Goal: Information Seeking & Learning: Compare options

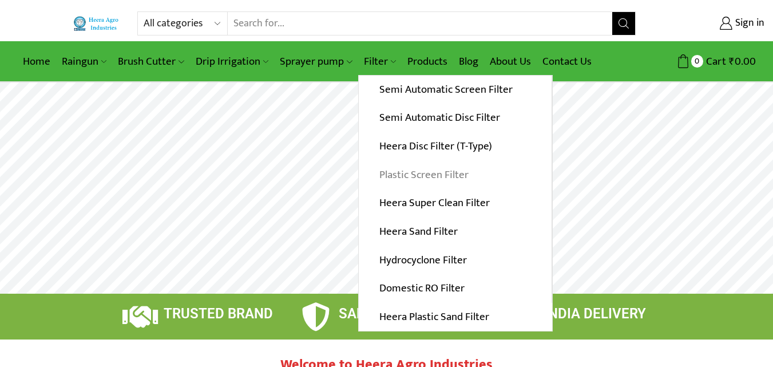
click at [412, 175] on link "Plastic Screen Filter" at bounding box center [455, 174] width 193 height 29
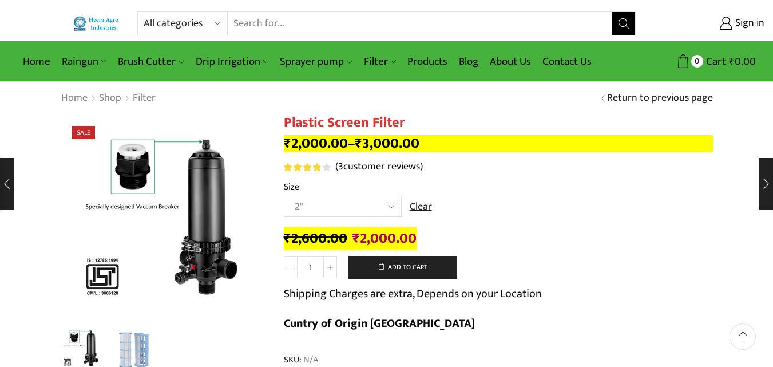
scroll to position [57, 0]
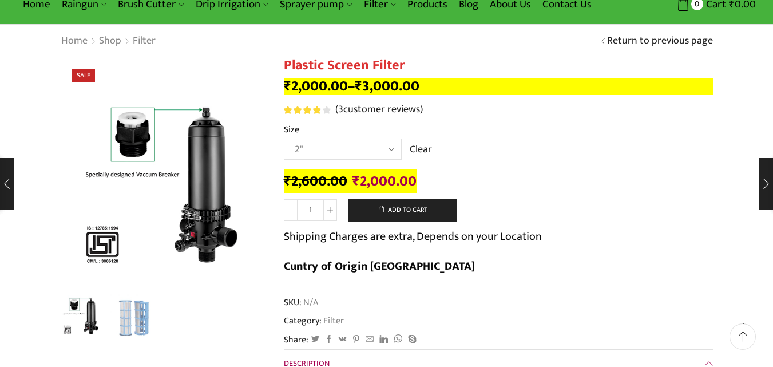
click at [394, 152] on select "Choose an option 2" 2.5" 3" 40M Cube 3" 50M Cube" at bounding box center [343, 149] width 118 height 21
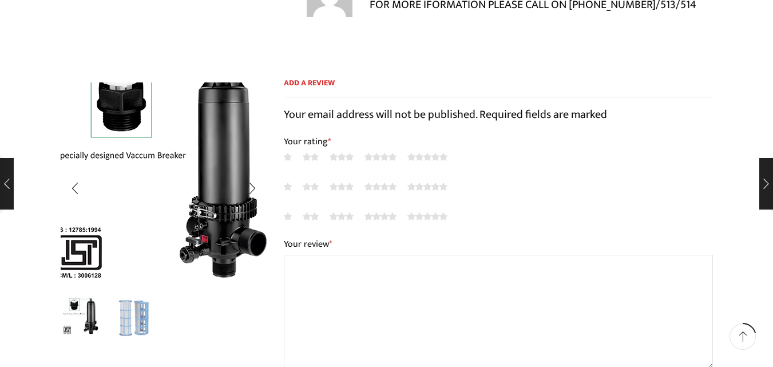
scroll to position [1088, 0]
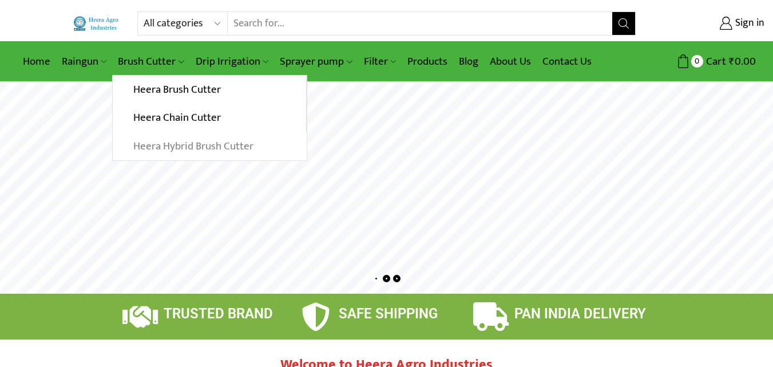
click at [166, 143] on link "Heera Hybrid Brush Cutter" at bounding box center [209, 146] width 193 height 29
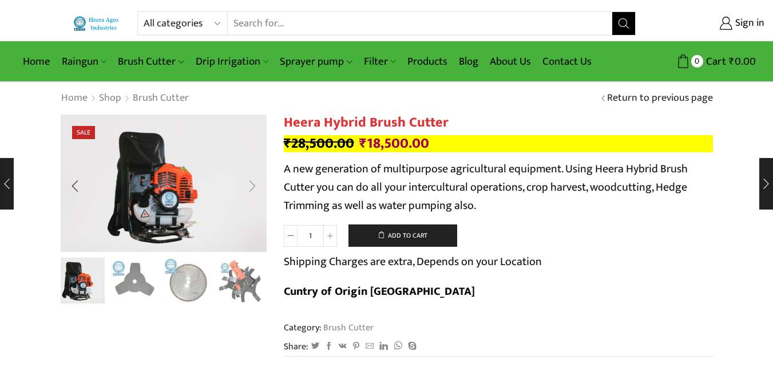
click at [258, 189] on div "Next slide" at bounding box center [252, 186] width 29 height 29
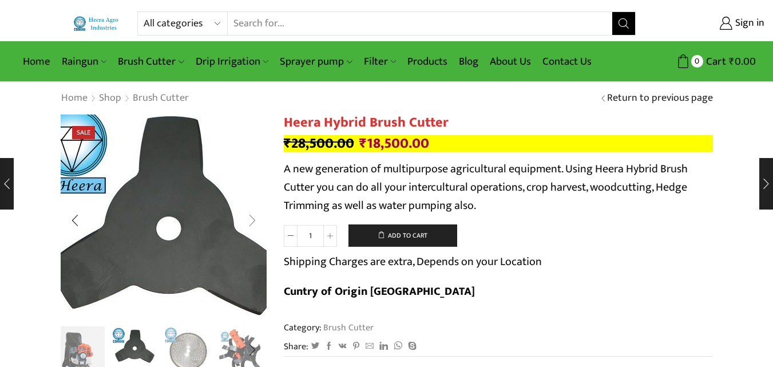
click at [258, 189] on img "2 / 10" at bounding box center [165, 228] width 286 height 286
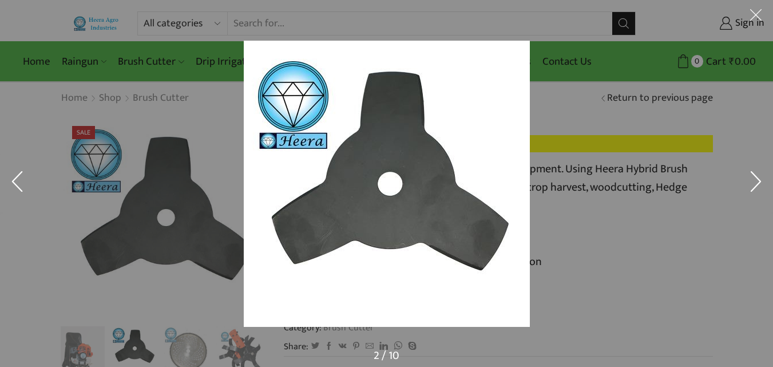
click at [221, 205] on div at bounding box center [386, 183] width 773 height 367
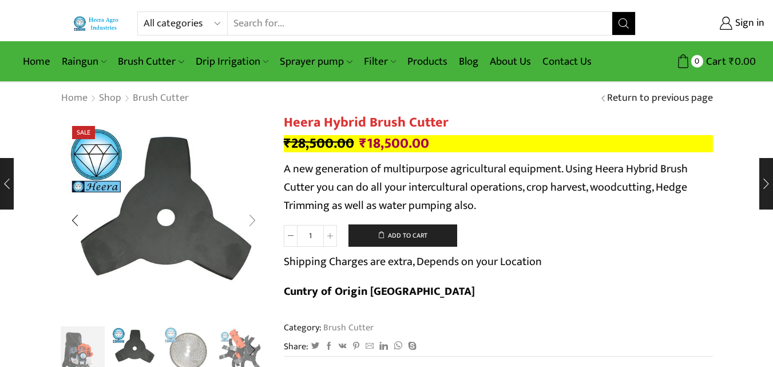
click at [252, 221] on div "Next slide" at bounding box center [252, 220] width 29 height 29
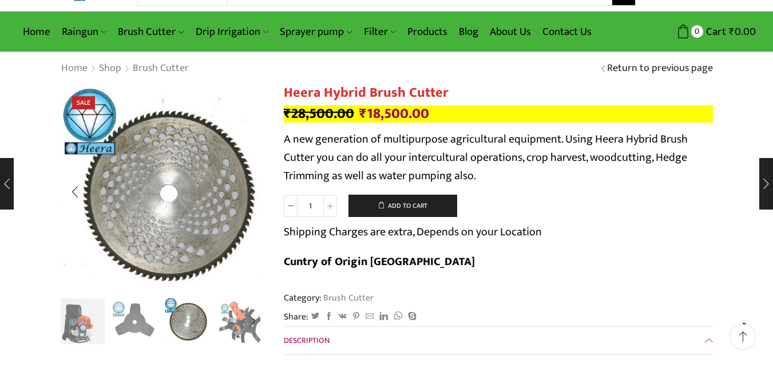
scroll to position [57, 0]
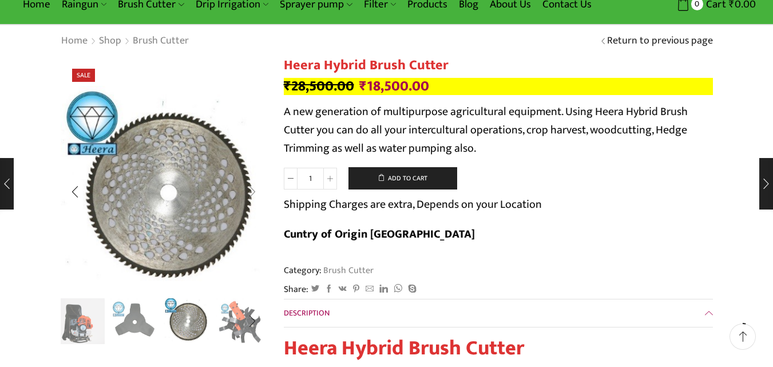
click at [252, 189] on div "Next slide" at bounding box center [252, 192] width 29 height 29
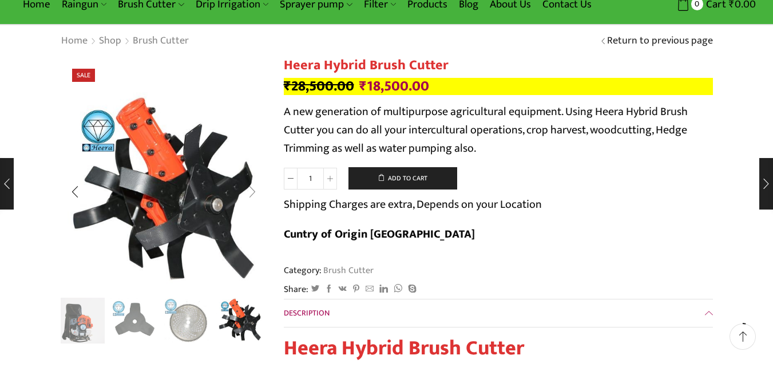
click at [252, 189] on div "Next slide" at bounding box center [252, 191] width 29 height 29
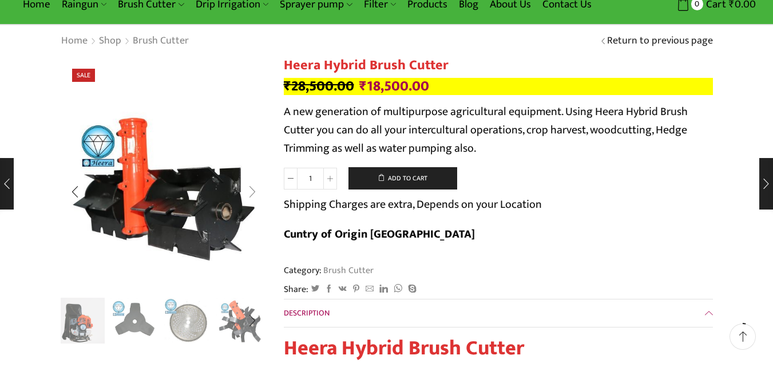
click at [252, 189] on div "Next slide" at bounding box center [252, 191] width 29 height 29
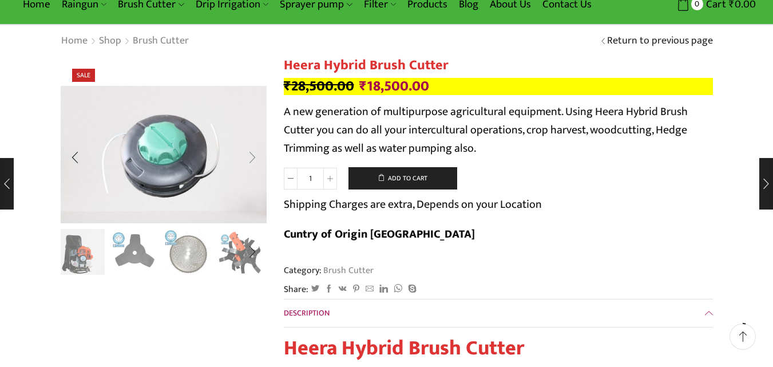
click at [259, 157] on div "Next slide" at bounding box center [252, 157] width 29 height 29
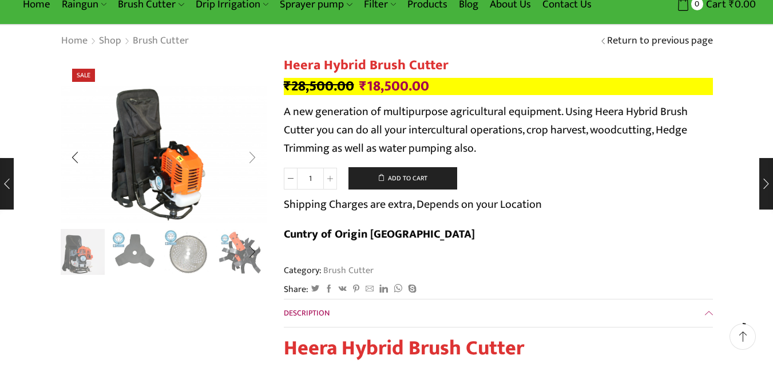
click at [252, 159] on div "Next slide" at bounding box center [252, 157] width 29 height 29
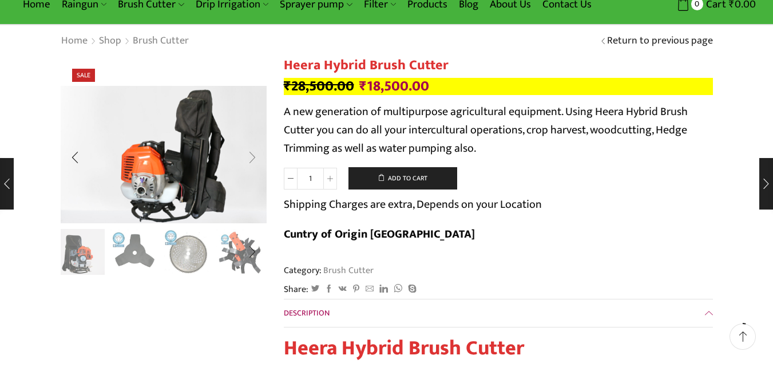
click at [252, 159] on div "Next slide" at bounding box center [252, 157] width 29 height 29
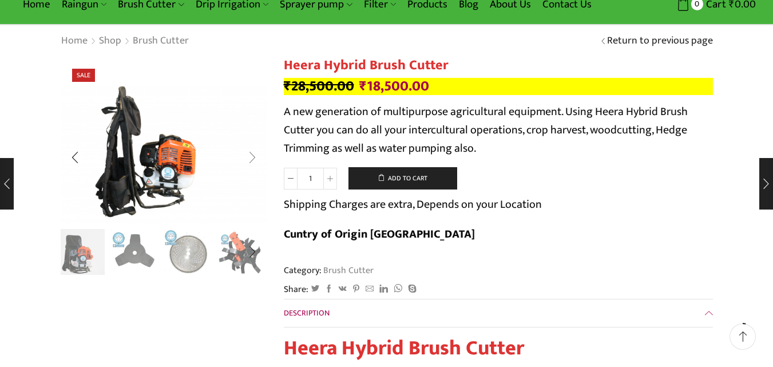
click at [252, 159] on div "Next slide" at bounding box center [252, 157] width 29 height 29
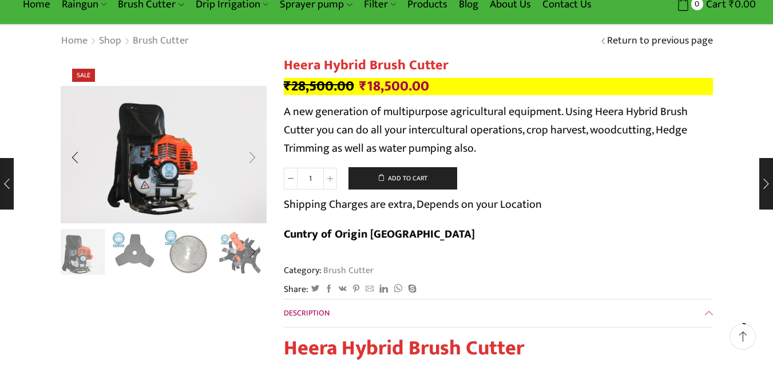
click at [252, 159] on div "Next slide" at bounding box center [252, 157] width 29 height 29
click at [524, 264] on div "Category: Brush Cutter" at bounding box center [498, 270] width 429 height 13
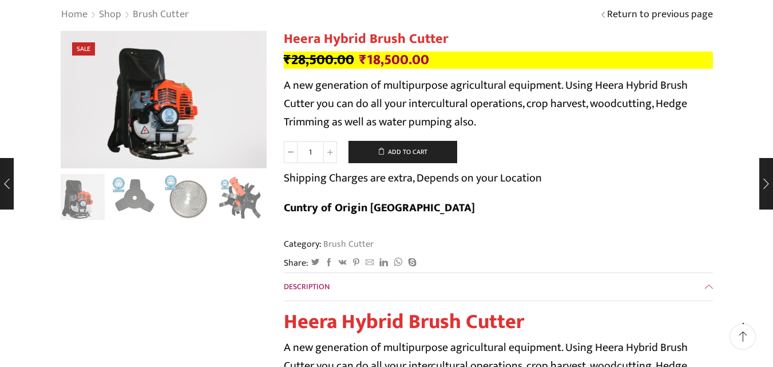
scroll to position [0, 0]
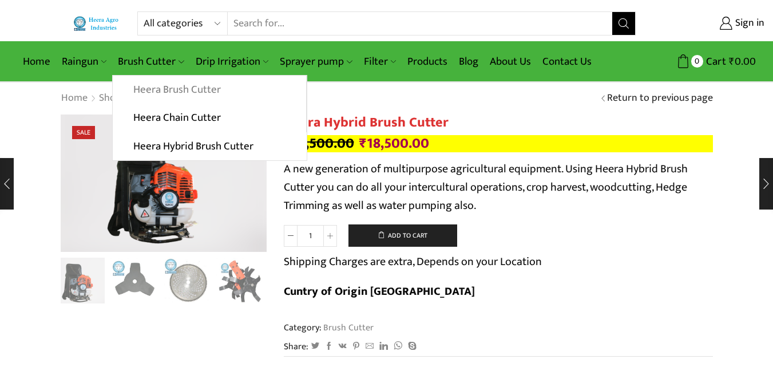
click at [159, 83] on link "Heera Brush Cutter" at bounding box center [209, 90] width 193 height 29
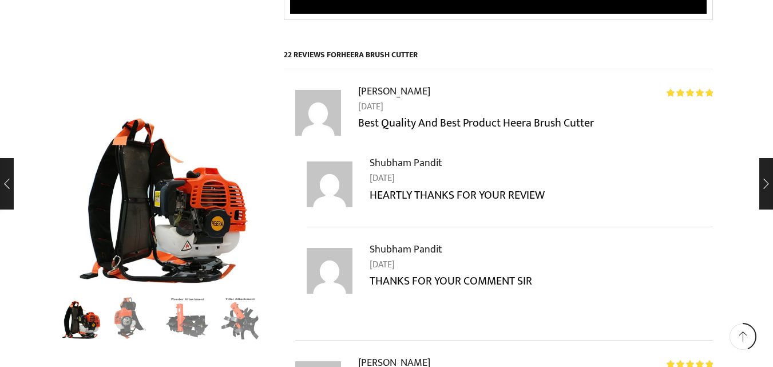
scroll to position [2576, 0]
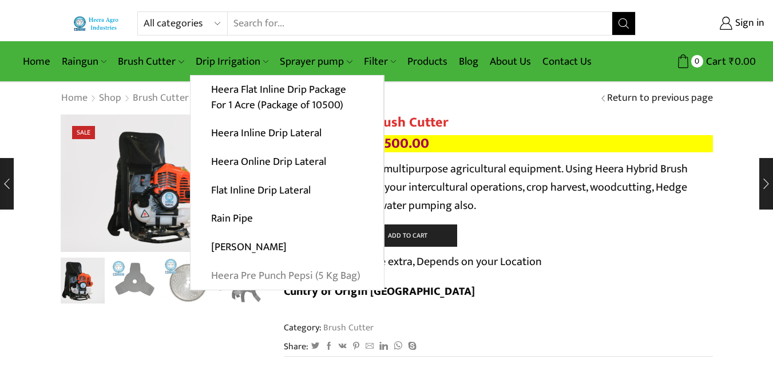
click at [313, 274] on link "Heera Pre Punch Pepsi (5 Kg Bag)" at bounding box center [287, 275] width 193 height 29
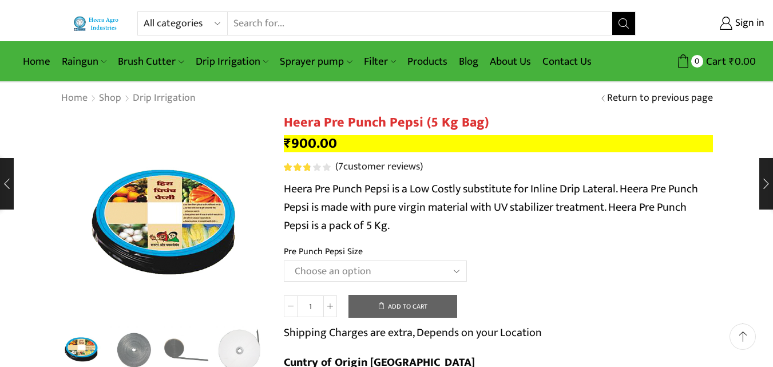
scroll to position [114, 0]
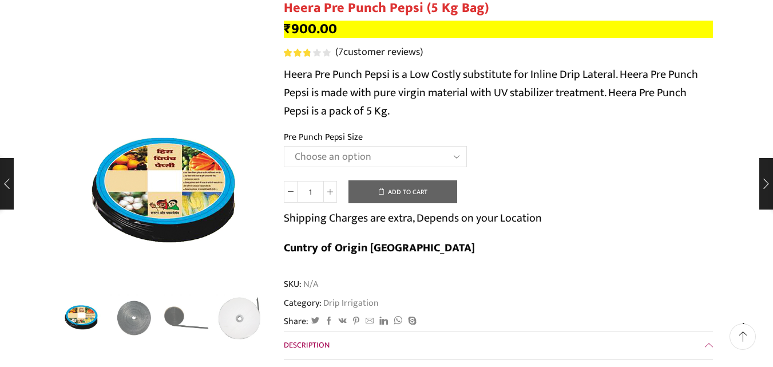
click at [446, 164] on select "Choose an option Heera Pre Punch Pepsi (1 Foot) Heera Pre Punch Pepsi (1.25 Fee…" at bounding box center [375, 156] width 183 height 21
click at [574, 172] on td "Choose an option Heera Pre Punch Pepsi (1 Foot) Heera Pre Punch Pepsi (1.25 Fee…" at bounding box center [498, 161] width 429 height 31
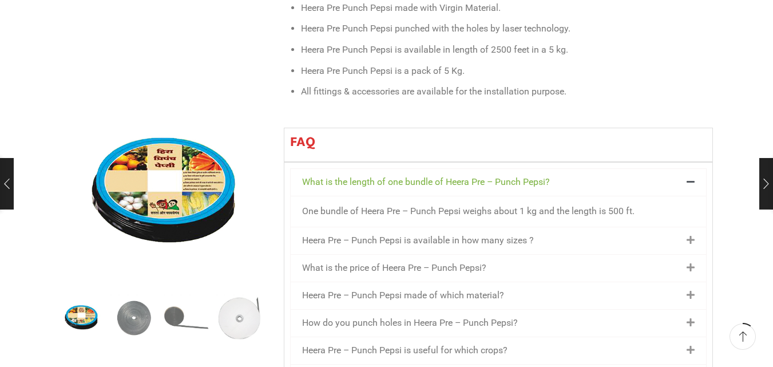
scroll to position [687, 0]
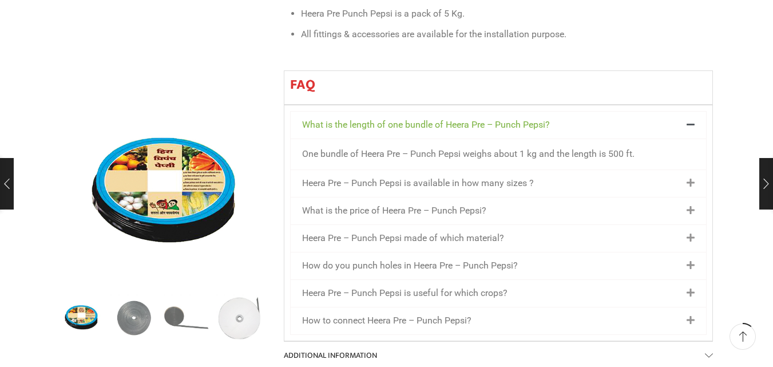
click at [615, 170] on div "Heera Pre – Punch Pepsi is available in how many sizes ?" at bounding box center [499, 183] width 416 height 27
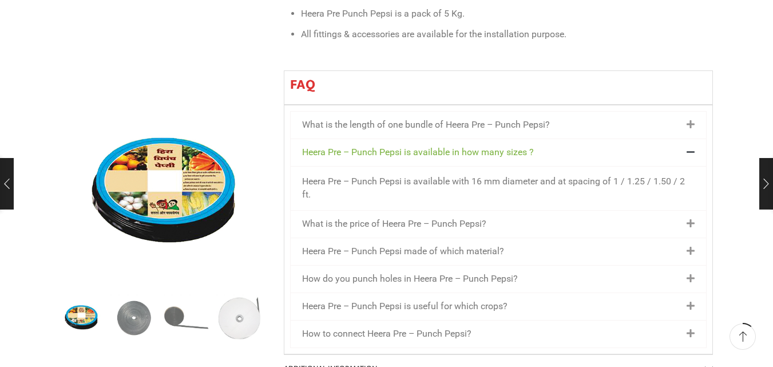
click at [575, 211] on div "What is the price of Heera Pre – Punch Pepsi?" at bounding box center [499, 224] width 416 height 27
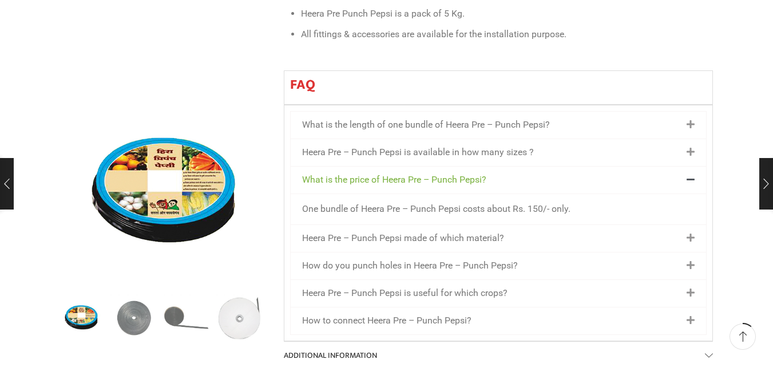
click at [562, 225] on div "Heera Pre – Punch Pepsi made of which material?" at bounding box center [499, 238] width 416 height 27
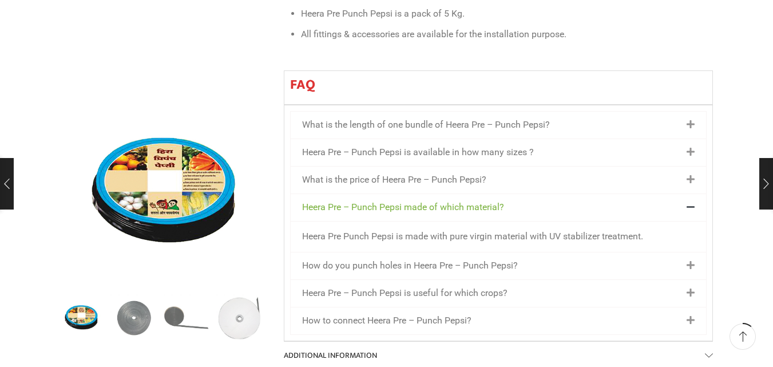
click at [560, 252] on div "How do you punch holes in Heera Pre – Punch Pepsi?" at bounding box center [499, 265] width 416 height 27
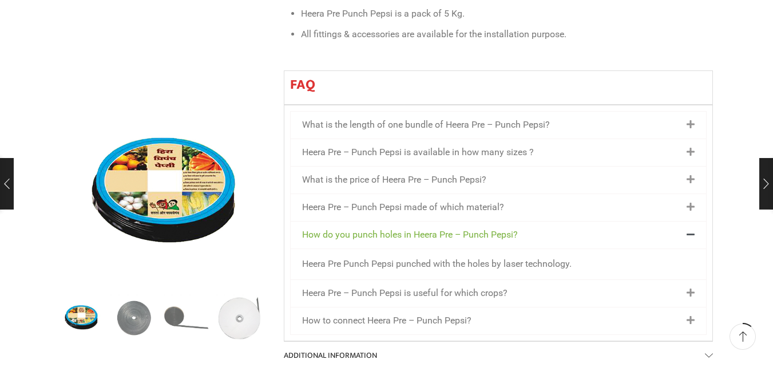
click at [566, 280] on div "Heera Pre – Punch Pepsi is useful for which crops?" at bounding box center [499, 293] width 416 height 27
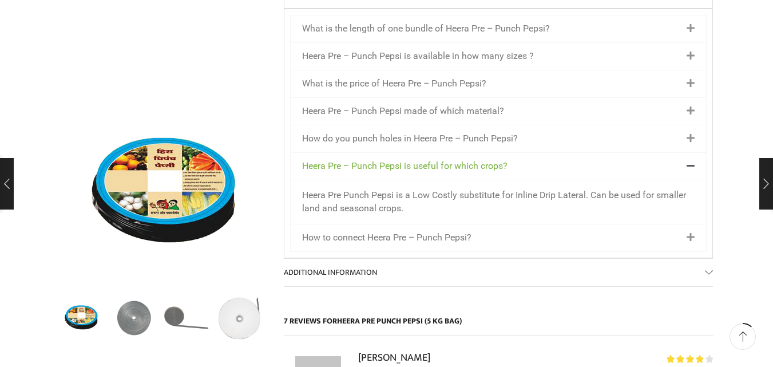
scroll to position [801, 0]
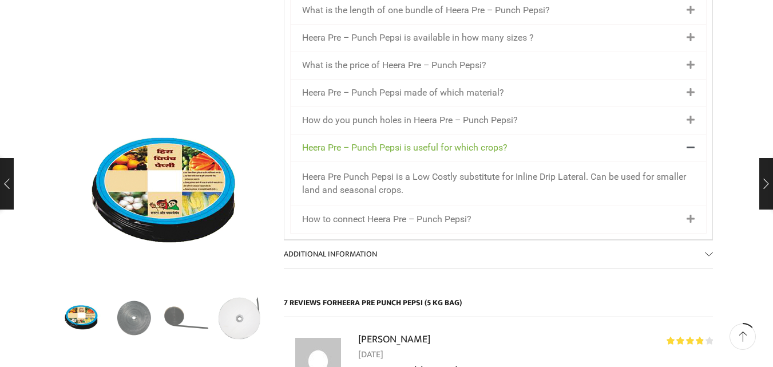
click at [524, 206] on div "How to connect Heera Pre – Punch Pepsi?" at bounding box center [499, 219] width 416 height 27
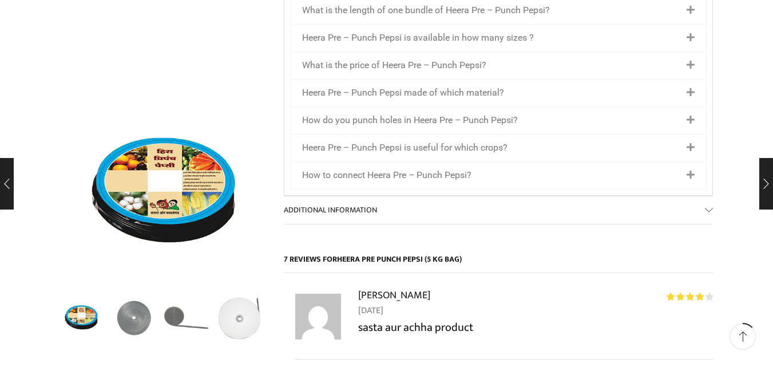
click at [524, 162] on div "How to connect Heera Pre – Punch Pepsi?" at bounding box center [499, 175] width 416 height 27
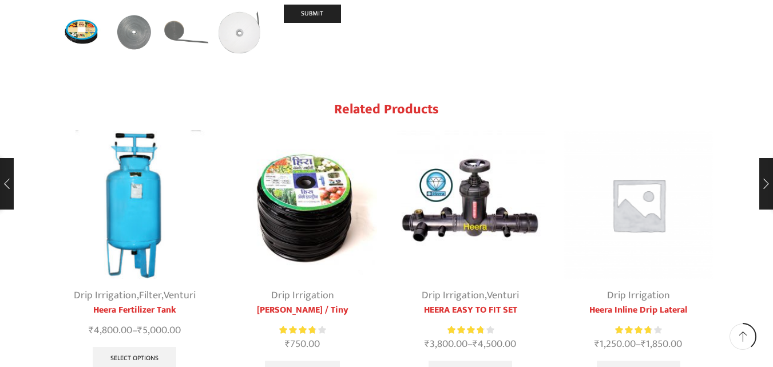
scroll to position [2404, 0]
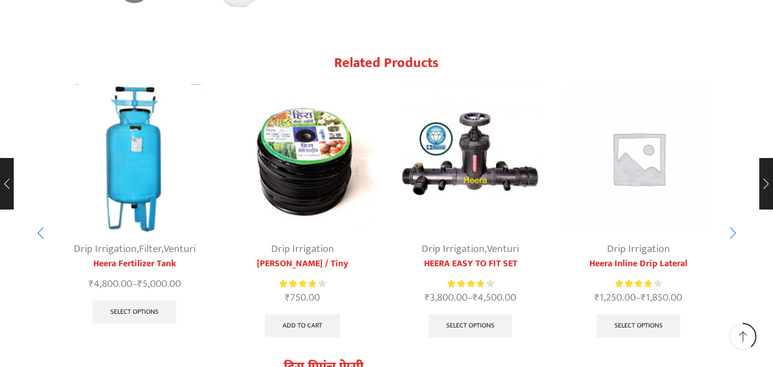
click at [309, 240] on link "Drip Irrigation" at bounding box center [302, 248] width 63 height 17
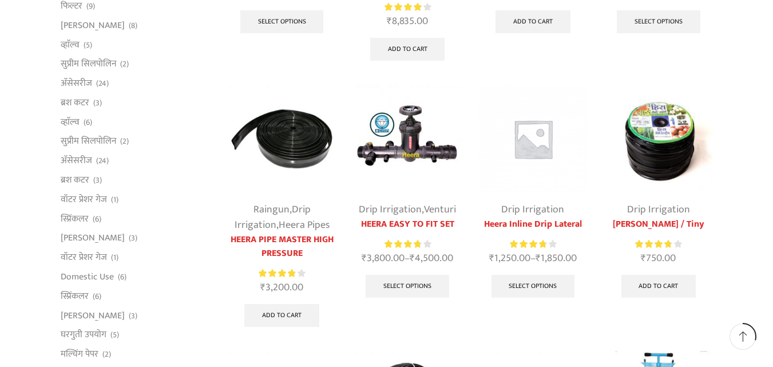
scroll to position [343, 0]
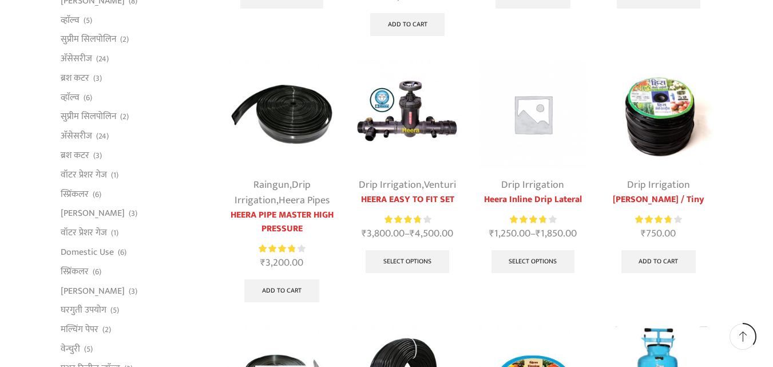
click at [673, 141] on img at bounding box center [658, 114] width 108 height 108
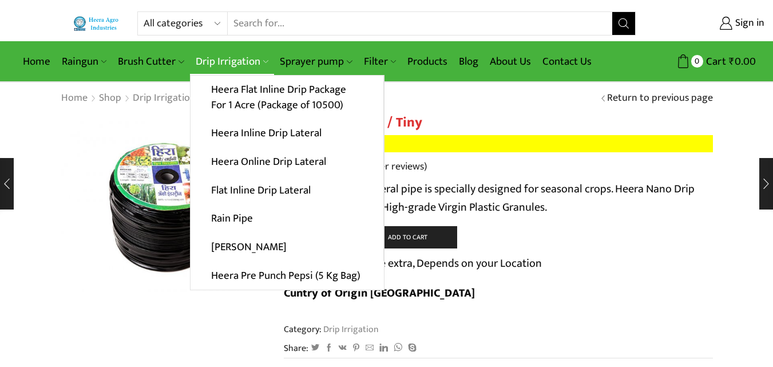
click at [247, 67] on link "Drip Irrigation" at bounding box center [232, 61] width 84 height 27
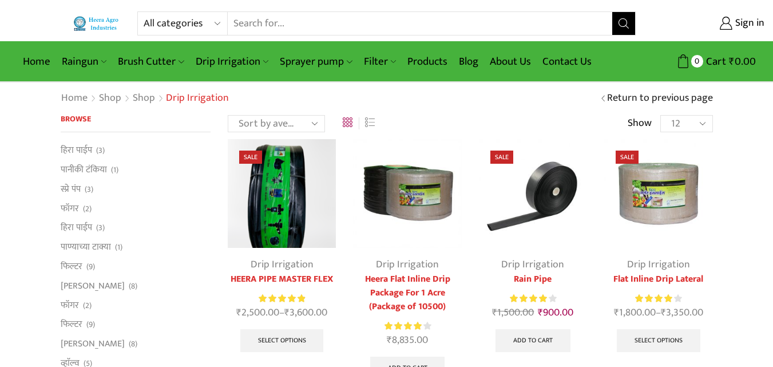
scroll to position [57, 0]
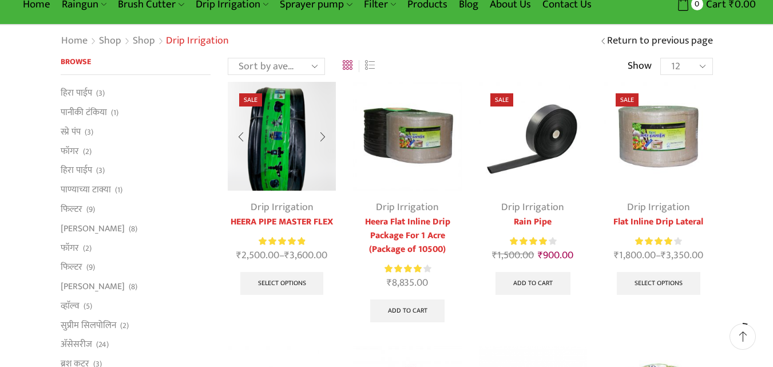
click at [292, 141] on img at bounding box center [282, 136] width 108 height 108
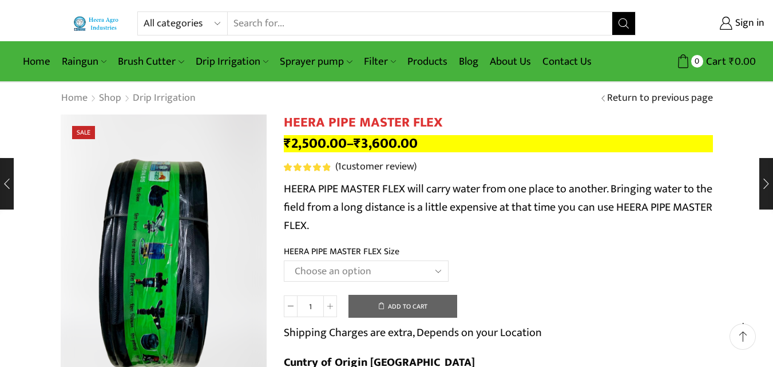
scroll to position [57, 0]
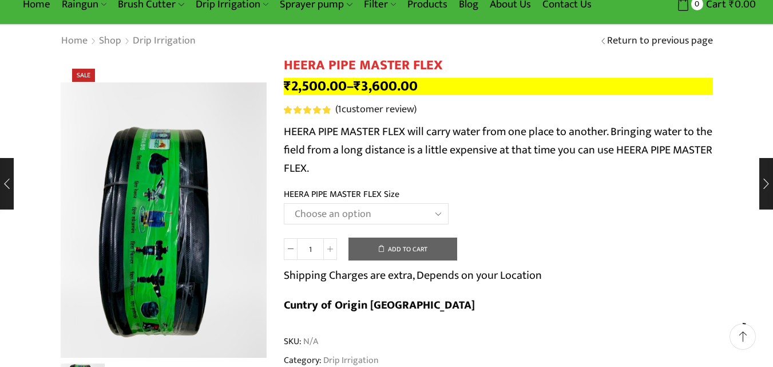
click at [418, 209] on select "Choose an option HEERA PIPE MASTER FLEX 3″ HEERA PIPE MASTER FLEX 4″" at bounding box center [366, 213] width 165 height 21
click at [284, 203] on select "Choose an option HEERA PIPE MASTER FLEX 3″ HEERA PIPE MASTER FLEX 4″" at bounding box center [366, 213] width 165 height 21
select select "HEERA PIPE MASTER FLEX 3″"
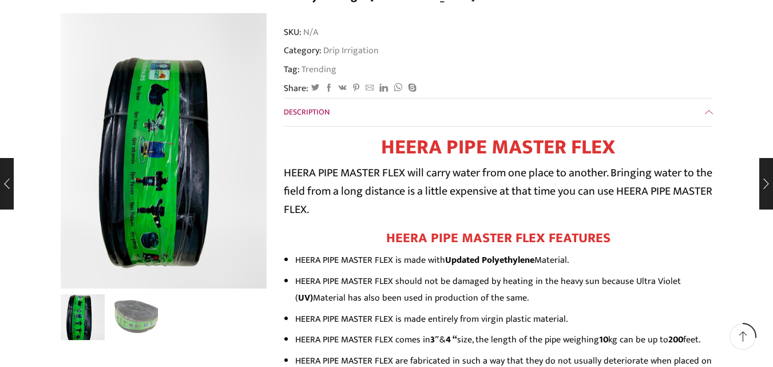
scroll to position [401, 0]
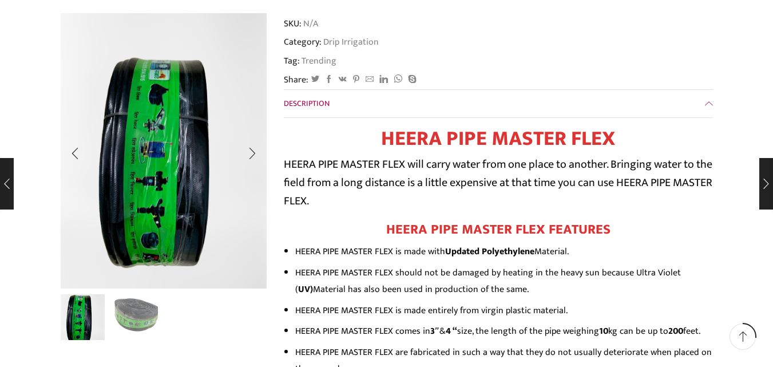
click at [131, 314] on img "2 / 2" at bounding box center [134, 316] width 48 height 48
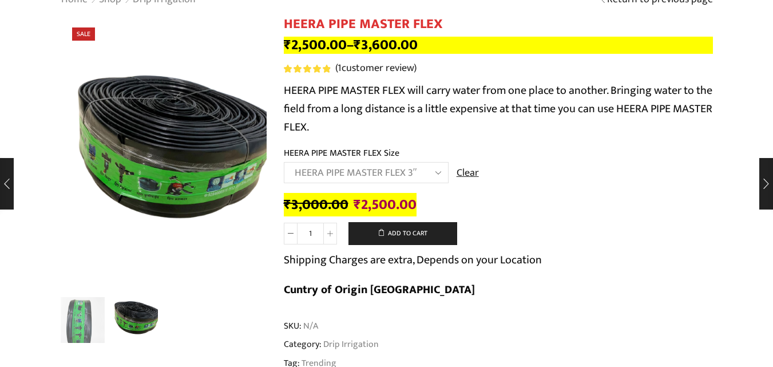
scroll to position [0, 0]
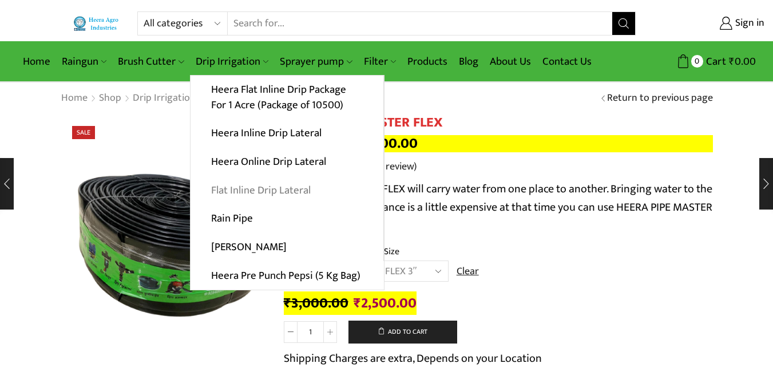
click at [318, 189] on link "Flat Inline Drip Lateral" at bounding box center [287, 190] width 193 height 29
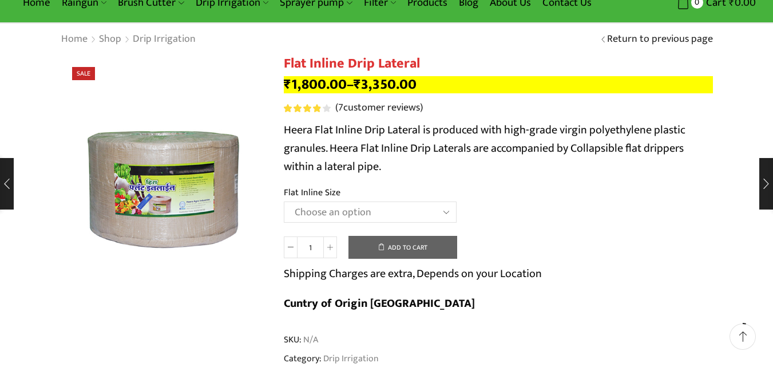
scroll to position [57, 0]
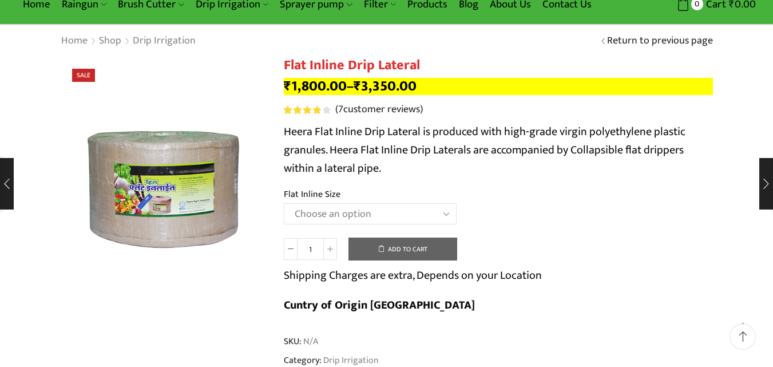
click at [370, 215] on select "Choose an option 12 MM 0.25 Thickness (30 CM) 12 MM 0.25 Thickness (40 CM) 12 M…" at bounding box center [370, 213] width 173 height 21
select select "16 MM 0.25 Thickness (30 CM)"
click at [284, 203] on select "Choose an option 12 MM 0.25 Thickness (30 CM) 12 MM 0.25 Thickness (40 CM) 12 M…" at bounding box center [370, 213] width 173 height 21
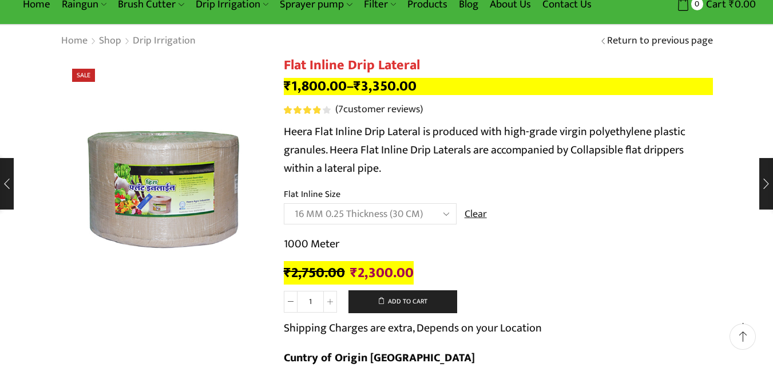
click at [495, 260] on div "1000 Meter ₹ 2,750.00 Original price was: ₹2,750.00. ₹ 2,300.00 Current price i…" at bounding box center [498, 259] width 429 height 48
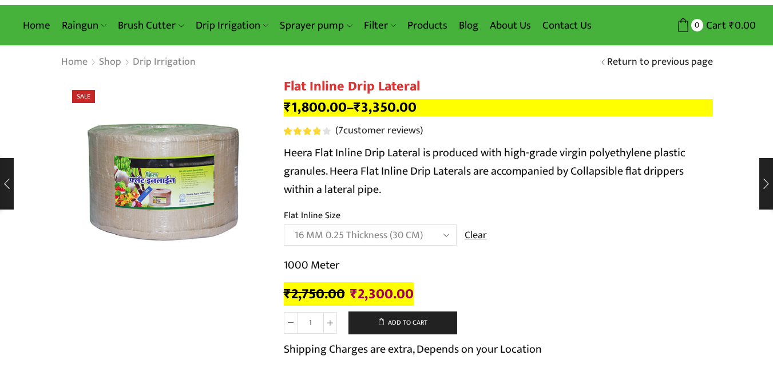
scroll to position [0, 0]
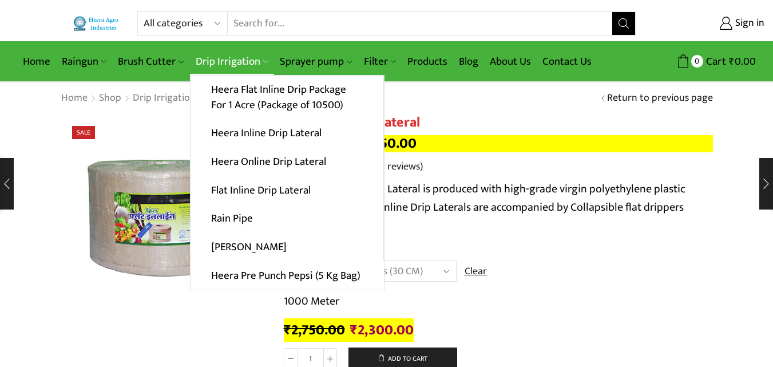
click at [242, 66] on link "Drip Irrigation" at bounding box center [232, 61] width 84 height 27
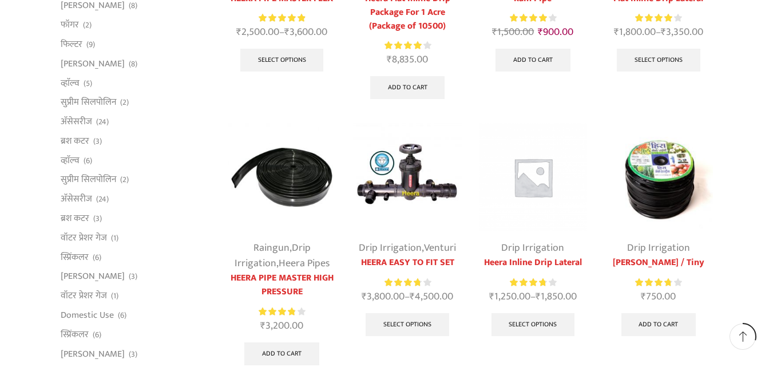
scroll to position [286, 0]
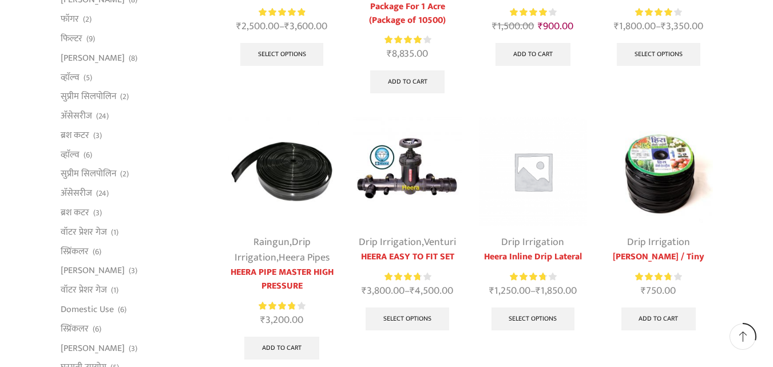
click at [533, 251] on link "Heera Inline Drip Lateral" at bounding box center [533, 257] width 108 height 14
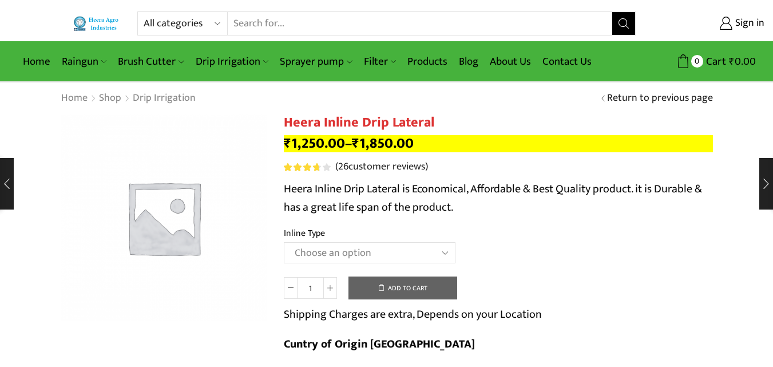
click at [447, 256] on select "Choose an option Heera Inline 12 MM (30CM) Heera Inline 12 MM (38CM) Heera Inli…" at bounding box center [370, 252] width 172 height 21
click at [505, 258] on td "Choose an option Heera Inline 12 MM (30CM) Heera Inline 12 MM (38CM) Heera Inli…" at bounding box center [498, 257] width 429 height 31
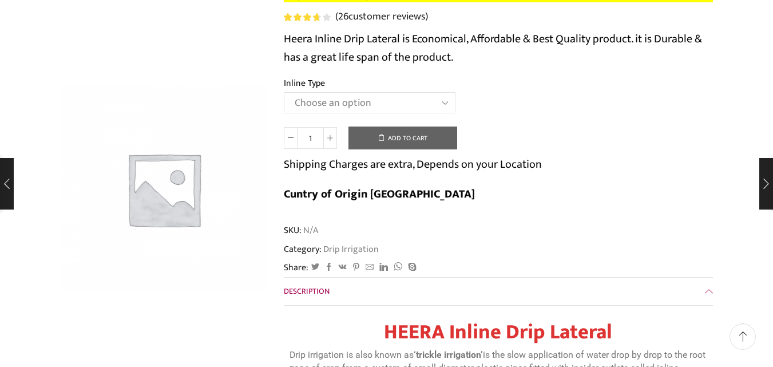
scroll to position [57, 0]
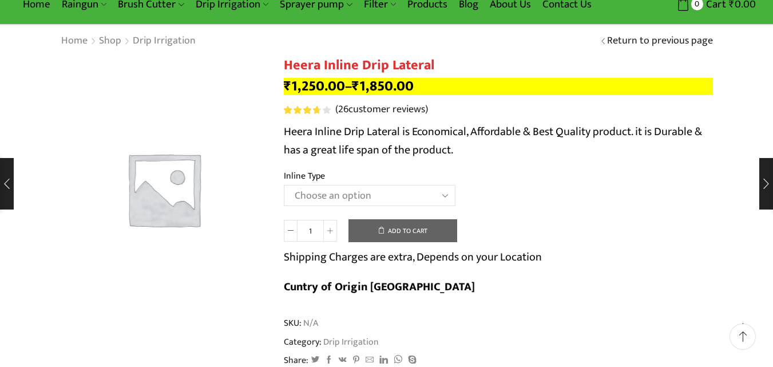
click at [440, 201] on select "Choose an option Heera Inline 12 MM (30CM) Heera Inline 12 MM (38CM) Heera Inli…" at bounding box center [370, 195] width 172 height 21
click at [284, 185] on select "Choose an option Heera Inline 12 MM (30CM) Heera Inline 12 MM (38CM) Heera Inli…" at bounding box center [370, 195] width 172 height 21
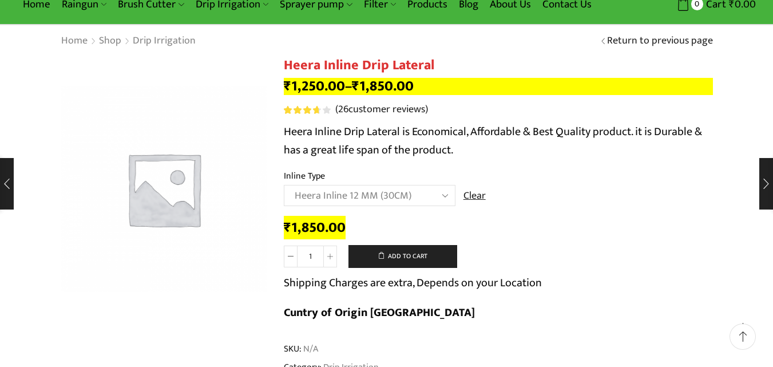
click at [446, 199] on select "Choose an option Heera Inline 12 MM (30CM) Heera Inline 12 MM (38CM) Heera Inli…" at bounding box center [370, 195] width 172 height 21
click at [284, 185] on select "Choose an option Heera Inline 12 MM (30CM) Heera Inline 12 MM (38CM) Heera Inli…" at bounding box center [370, 195] width 172 height 21
click at [433, 197] on select "Choose an option Heera Inline 12 MM (30CM) Heera Inline 12 MM (38CM) Heera Inli…" at bounding box center [370, 195] width 172 height 21
click at [284, 185] on select "Choose an option Heera Inline 12 MM (30CM) Heera Inline 12 MM (38CM) Heera Inli…" at bounding box center [370, 195] width 172 height 21
click at [432, 194] on select "Choose an option Heera Inline 12 MM (30CM) Heera Inline 12 MM (38CM) Heera Inli…" at bounding box center [370, 195] width 172 height 21
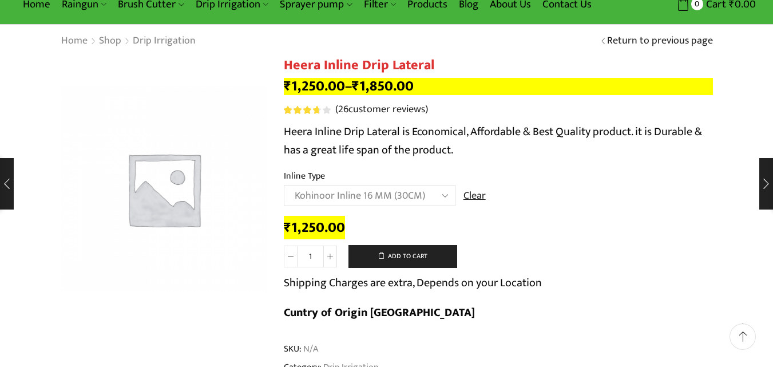
click at [284, 185] on select "Choose an option Heera Inline 12 MM (30CM) Heera Inline 12 MM (38CM) Heera Inli…" at bounding box center [370, 195] width 172 height 21
select select "Kohinoor Inline 16 MM (30CM)"
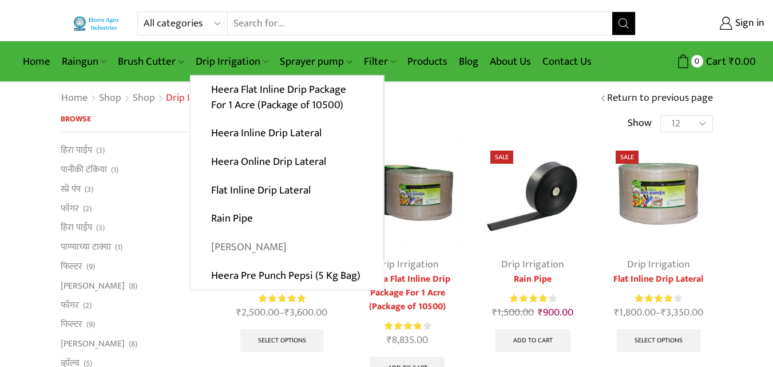
click at [240, 246] on link "[PERSON_NAME]" at bounding box center [287, 247] width 193 height 29
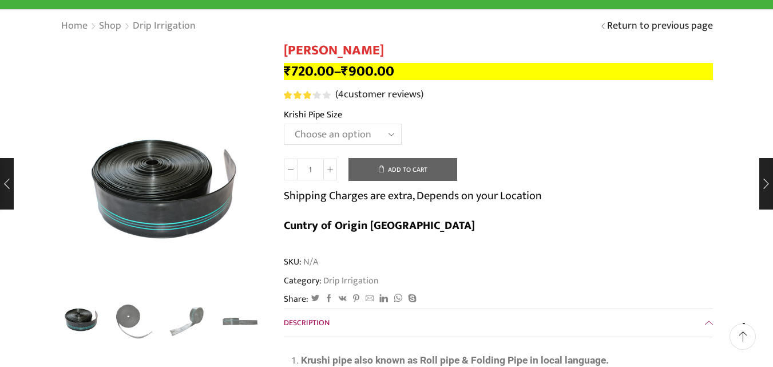
scroll to position [57, 0]
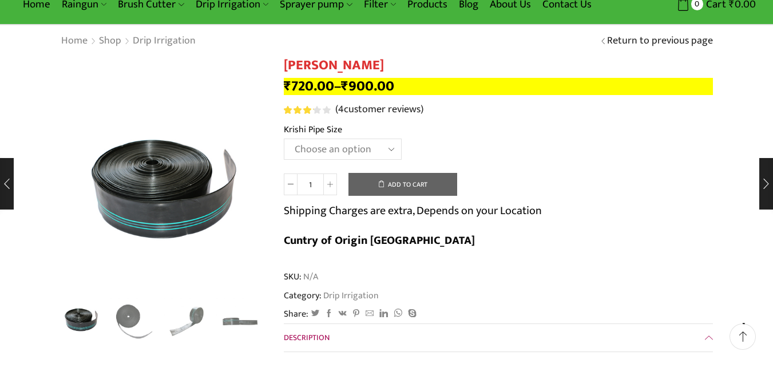
click at [397, 152] on select "Choose an option 10 Kg - 300'ft 8 Kg - 200'ft" at bounding box center [343, 149] width 118 height 21
click at [284, 139] on select "Choose an option 10 Kg - 300'ft 8 Kg - 200'ft" at bounding box center [343, 149] width 118 height 21
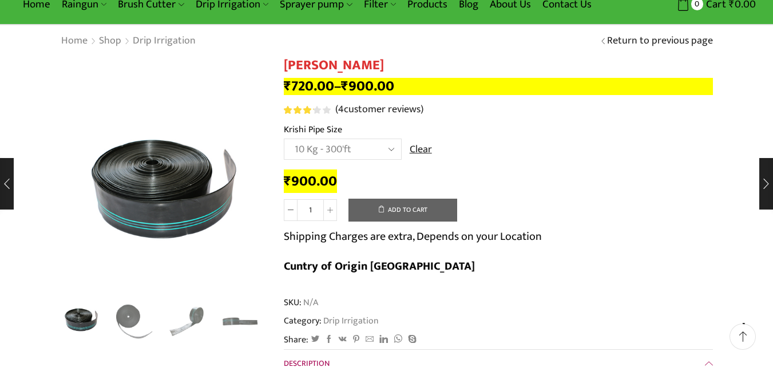
click at [393, 151] on select "Choose an option 10 Kg - 300'ft 8 Kg - 200'ft" at bounding box center [343, 149] width 118 height 21
click at [284, 139] on select "Choose an option 10 Kg - 300'ft 8 Kg - 200'ft" at bounding box center [343, 149] width 118 height 21
click at [392, 139] on select "Choose an option 10 Kg - 300'ft 8 Kg - 200'ft" at bounding box center [343, 149] width 118 height 21
click at [284, 139] on select "Choose an option 10 Kg - 300'ft 8 Kg - 200'ft" at bounding box center [343, 149] width 118 height 21
select select "10-kg-300ft"
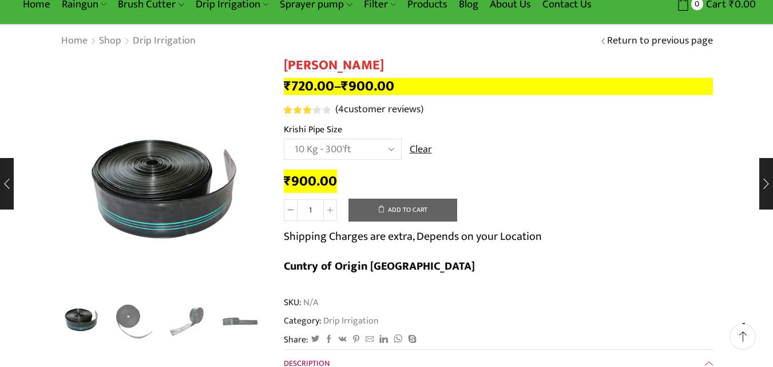
click at [508, 180] on div "₹ 900.00" at bounding box center [498, 182] width 429 height 18
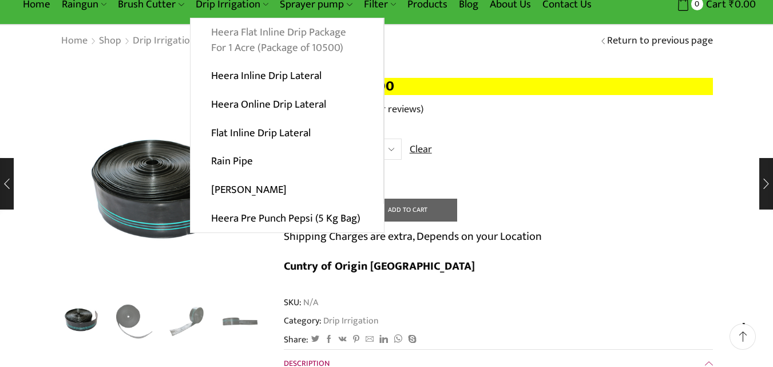
click at [233, 35] on link "Heera Flat Inline Drip Package For 1 Acre (Package of 10500)" at bounding box center [287, 40] width 193 height 44
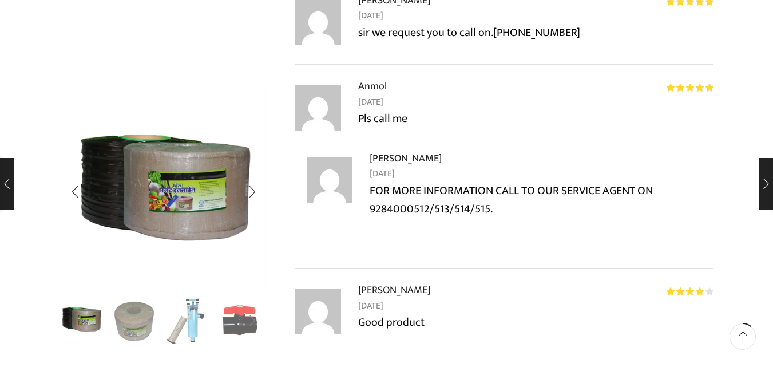
scroll to position [1374, 0]
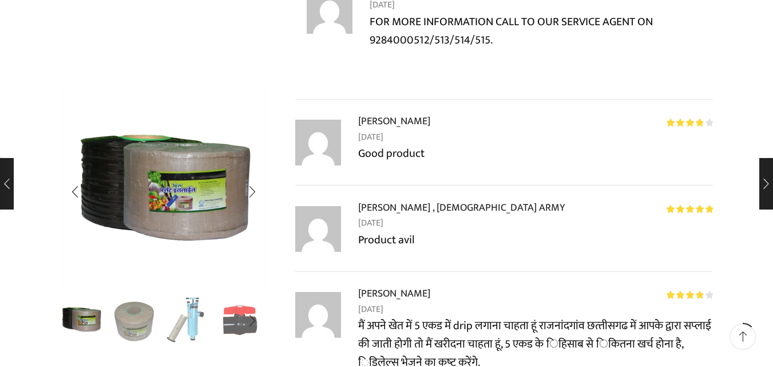
click at [195, 330] on img "3 / 10" at bounding box center [188, 320] width 48 height 48
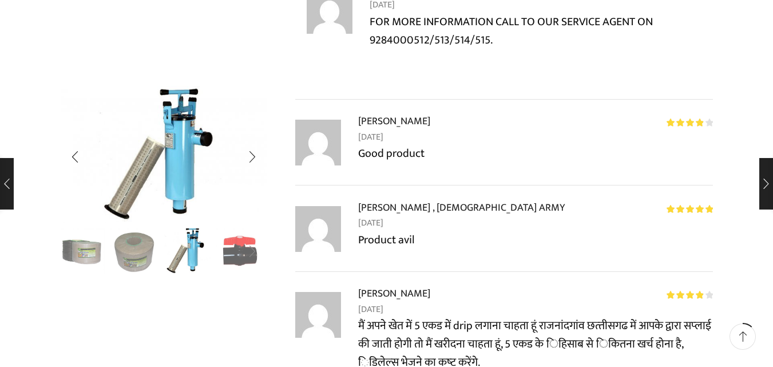
click at [255, 245] on div "Next slide" at bounding box center [252, 252] width 29 height 29
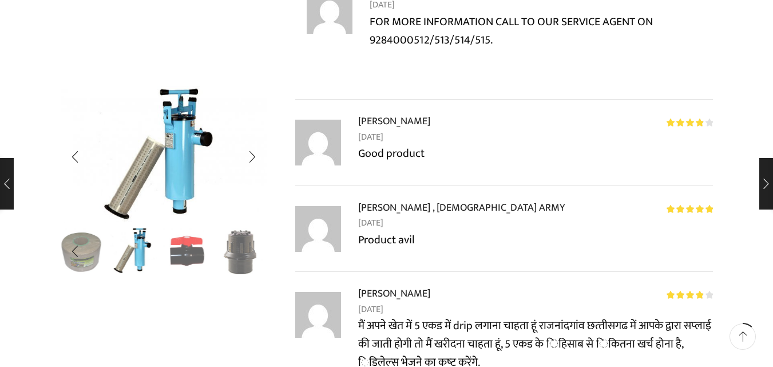
click at [255, 245] on div "Next slide" at bounding box center [252, 252] width 29 height 29
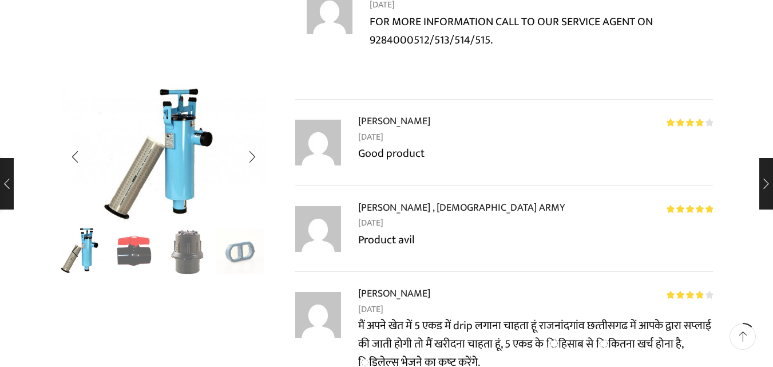
click at [255, 245] on div "Next slide" at bounding box center [252, 252] width 29 height 29
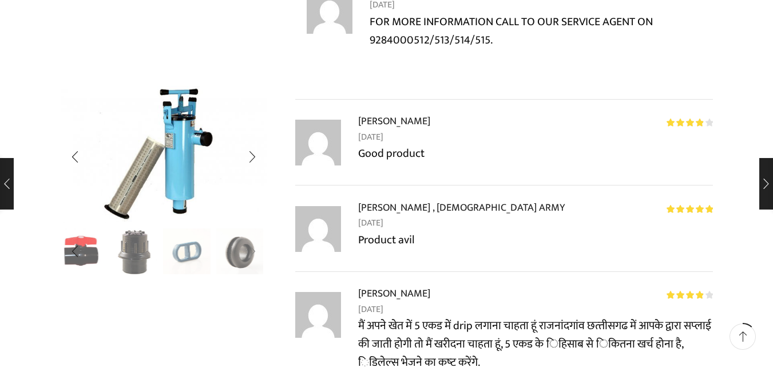
click at [255, 245] on div "Next slide" at bounding box center [252, 252] width 29 height 29
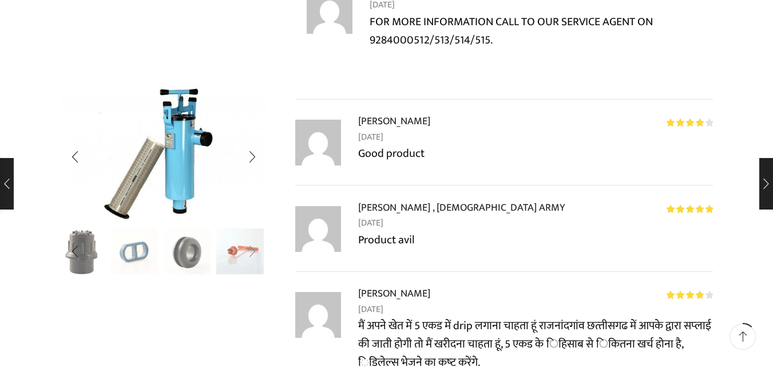
click at [255, 245] on div "Next slide" at bounding box center [252, 252] width 29 height 29
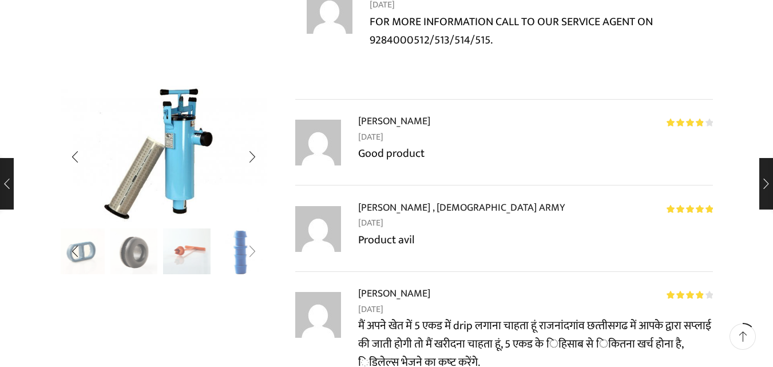
click at [255, 245] on div "Next slide" at bounding box center [252, 252] width 29 height 29
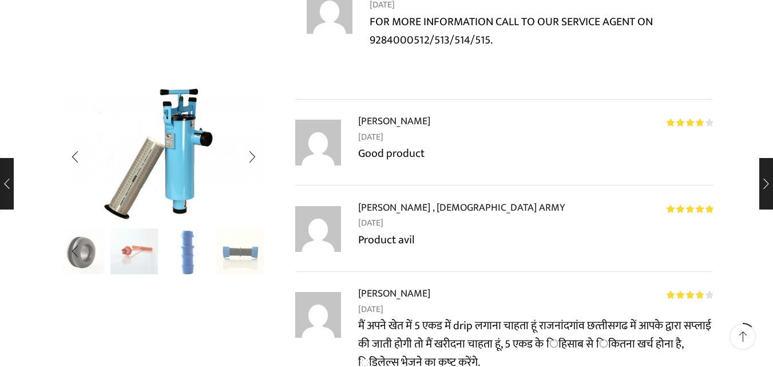
click at [255, 245] on img "10 / 10" at bounding box center [240, 252] width 48 height 48
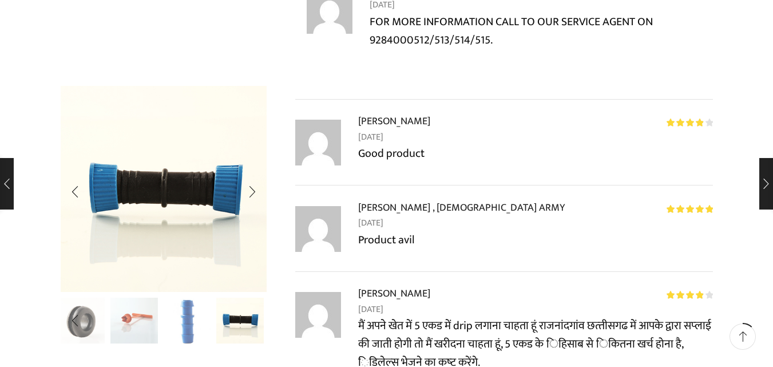
click at [138, 323] on img "8 / 10" at bounding box center [134, 320] width 48 height 48
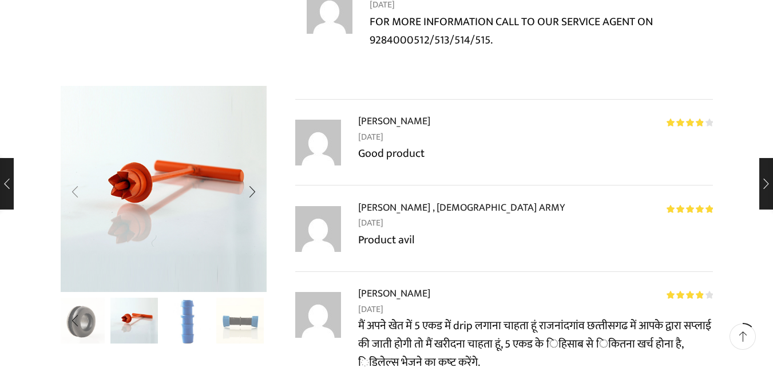
click at [75, 187] on div "Previous slide" at bounding box center [75, 191] width 29 height 29
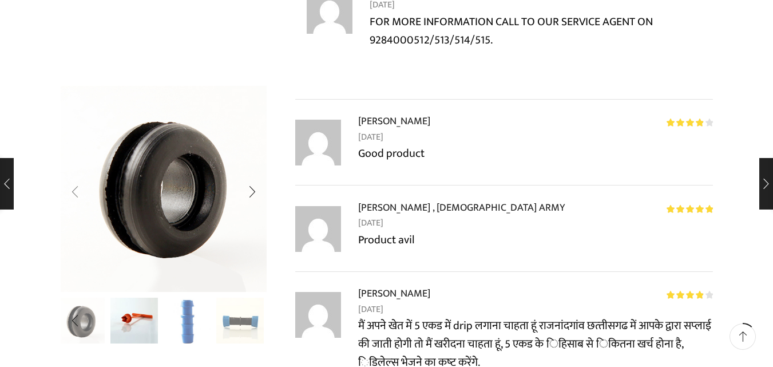
click at [75, 187] on div "Previous slide" at bounding box center [75, 191] width 29 height 29
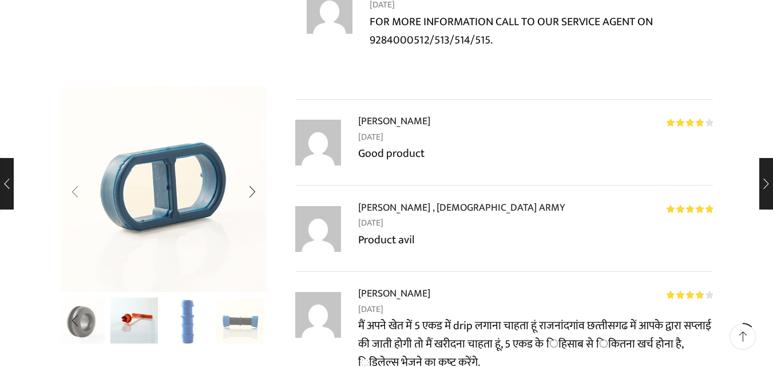
click at [75, 187] on div "Previous slide" at bounding box center [75, 191] width 29 height 29
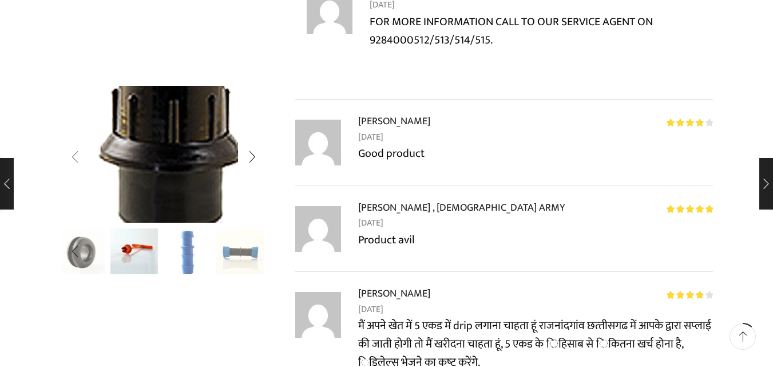
click at [75, 187] on img "5 / 10" at bounding box center [169, 138] width 306 height 203
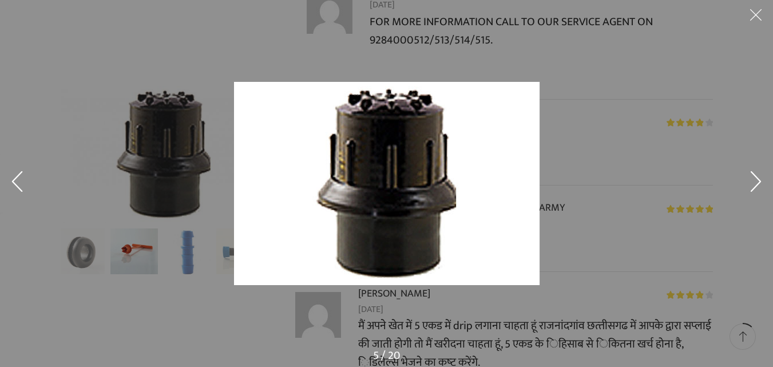
click at [760, 186] on button at bounding box center [756, 183] width 34 height 57
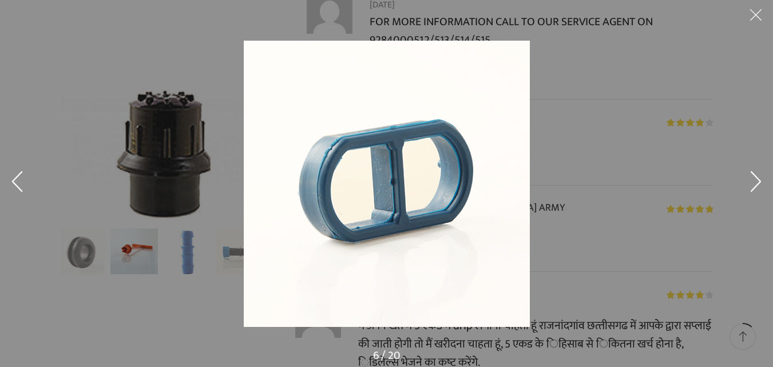
click at [760, 186] on button at bounding box center [756, 183] width 34 height 57
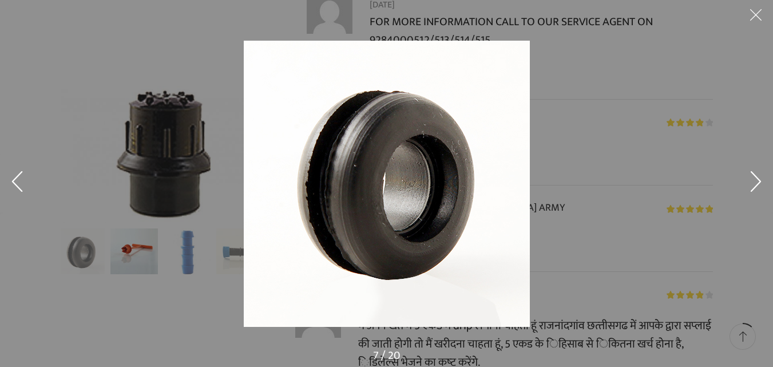
click at [760, 186] on button at bounding box center [756, 183] width 34 height 57
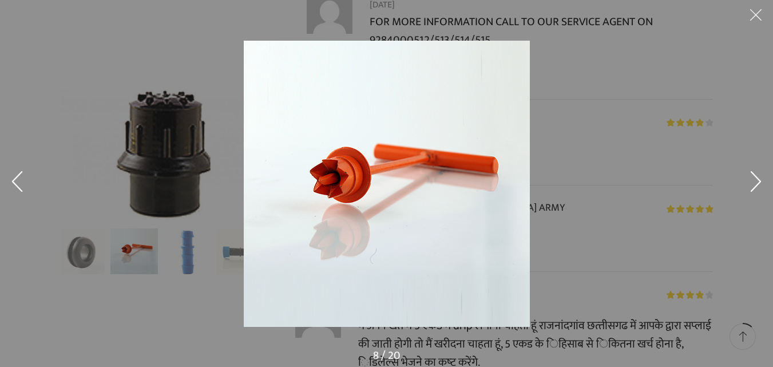
click at [760, 186] on button at bounding box center [756, 183] width 34 height 57
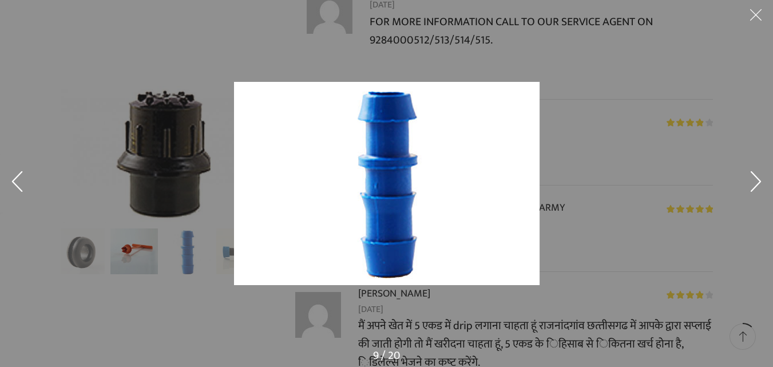
click at [760, 186] on button at bounding box center [756, 183] width 34 height 57
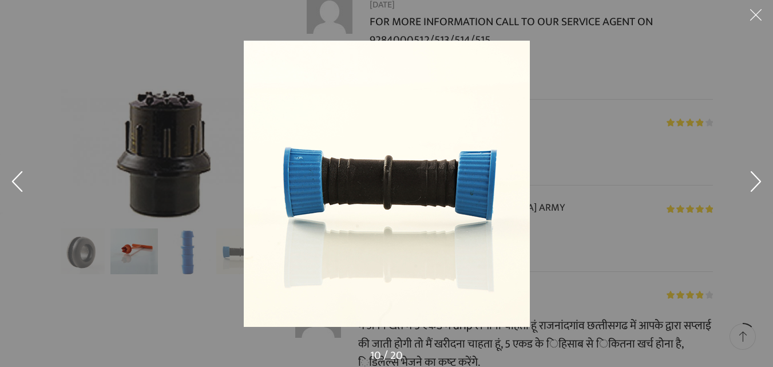
click at [760, 186] on button at bounding box center [756, 183] width 34 height 57
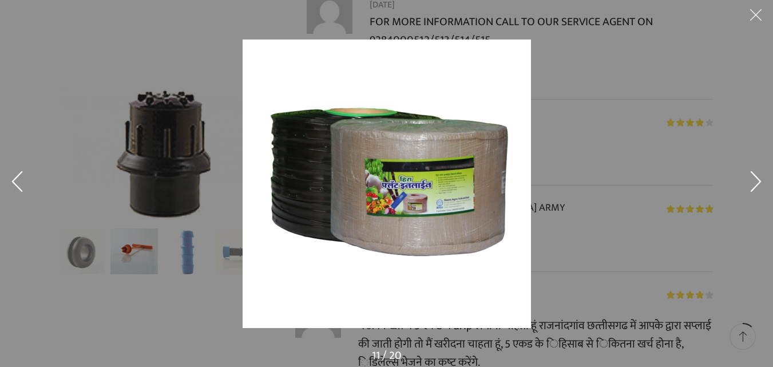
click at [760, 186] on button at bounding box center [756, 183] width 34 height 57
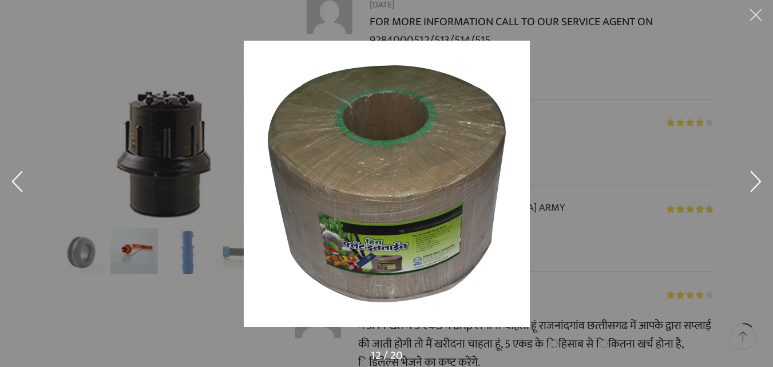
click at [760, 186] on button at bounding box center [756, 183] width 34 height 57
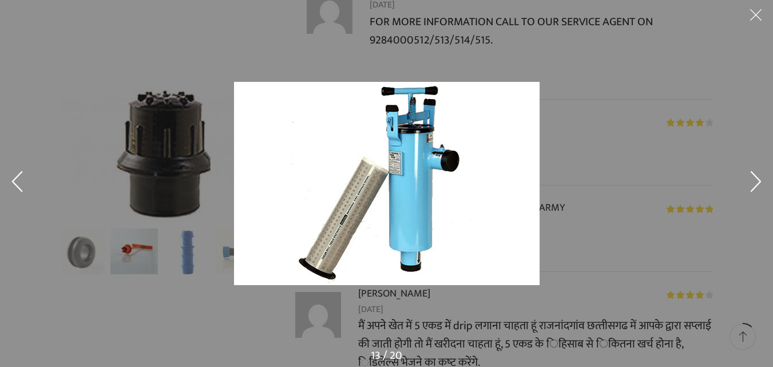
click at [760, 186] on button at bounding box center [756, 183] width 34 height 57
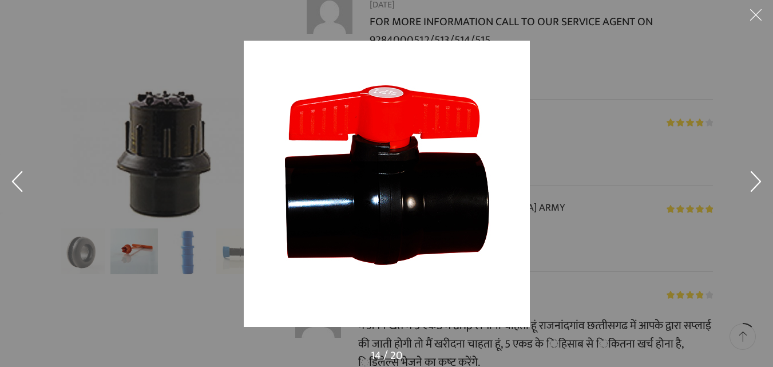
click at [760, 186] on button at bounding box center [756, 183] width 34 height 57
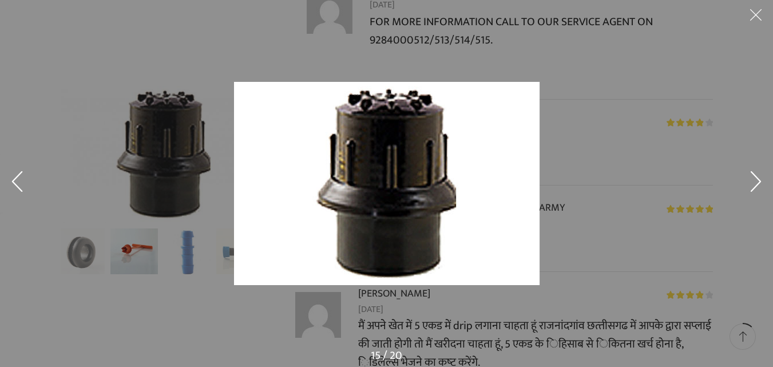
click at [760, 186] on button at bounding box center [756, 183] width 34 height 57
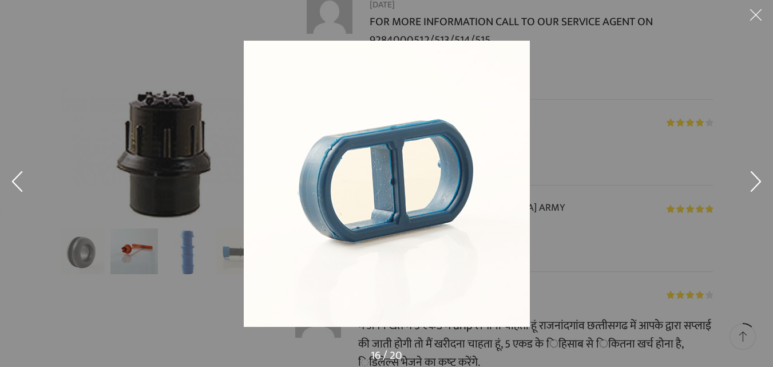
click at [760, 186] on button at bounding box center [756, 183] width 34 height 57
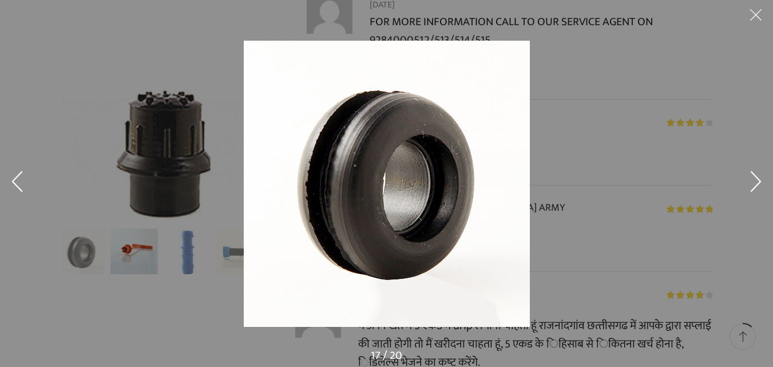
click at [760, 186] on button at bounding box center [756, 183] width 34 height 57
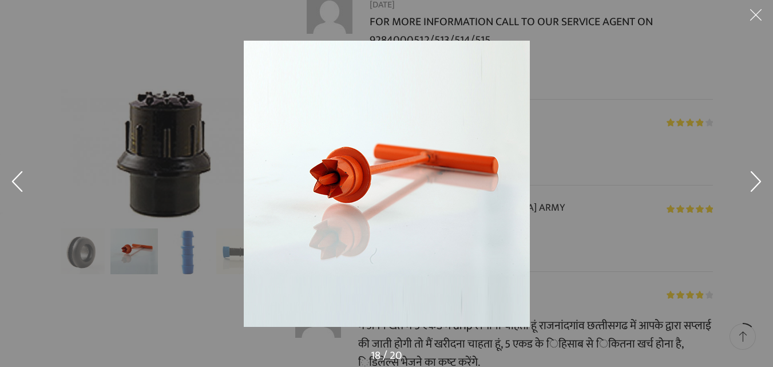
click at [760, 186] on button at bounding box center [756, 183] width 34 height 57
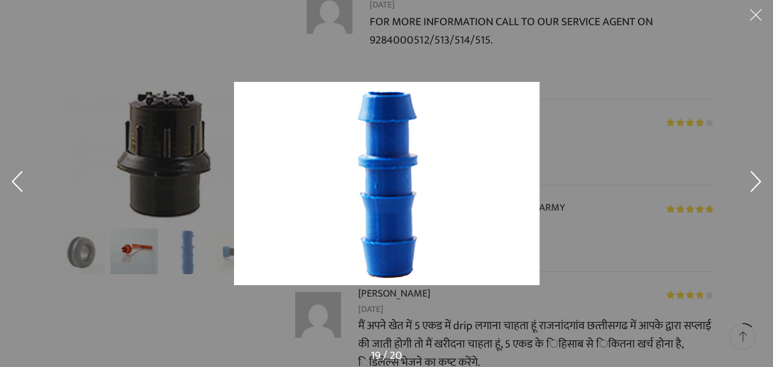
click at [760, 186] on button at bounding box center [756, 183] width 34 height 57
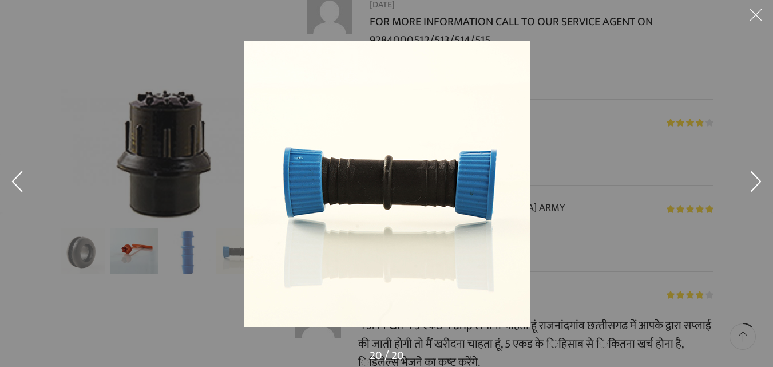
click at [760, 186] on button at bounding box center [756, 183] width 34 height 57
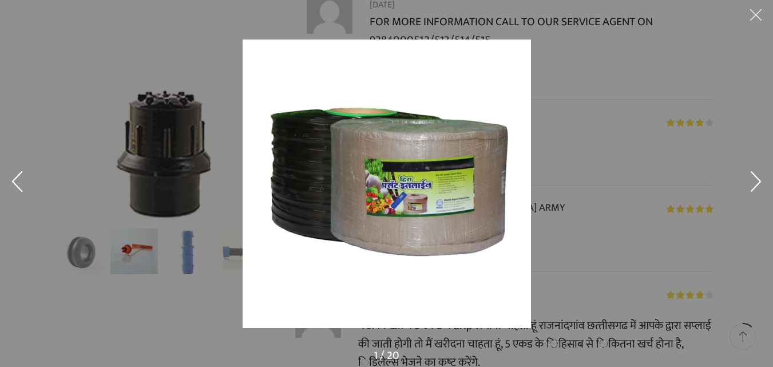
click at [760, 186] on button at bounding box center [756, 183] width 34 height 57
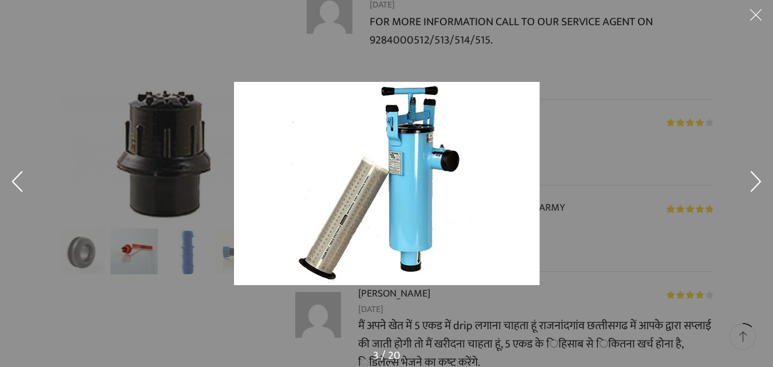
click at [760, 186] on button at bounding box center [756, 183] width 34 height 57
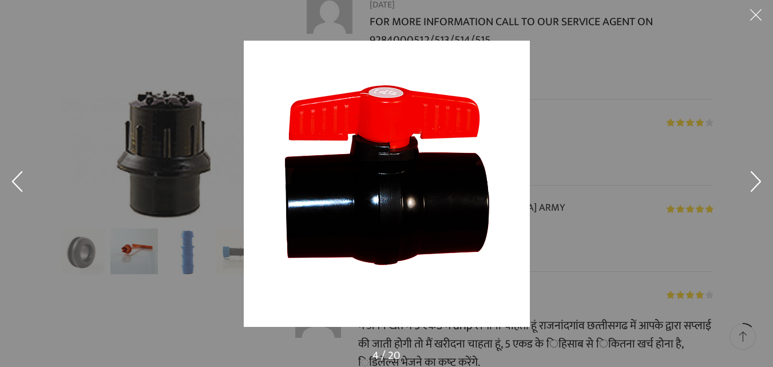
click at [760, 186] on button at bounding box center [756, 183] width 34 height 57
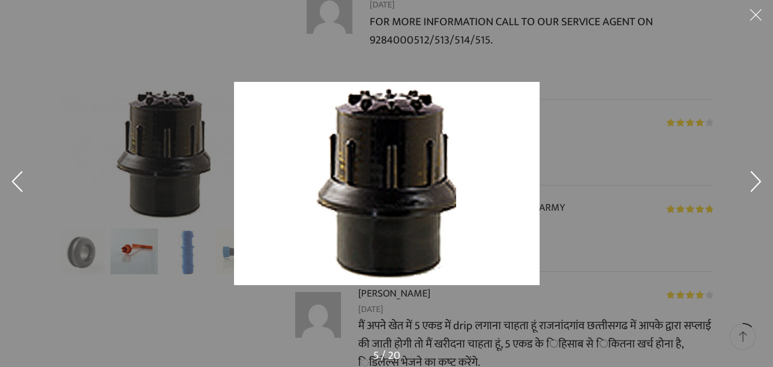
click at [760, 186] on button at bounding box center [756, 183] width 34 height 57
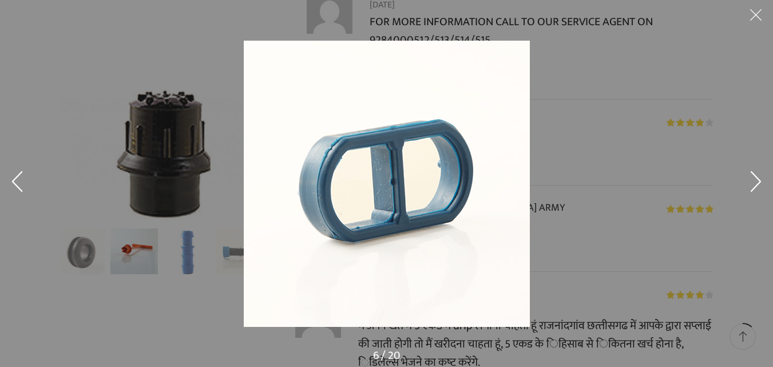
click at [760, 186] on button at bounding box center [756, 183] width 34 height 57
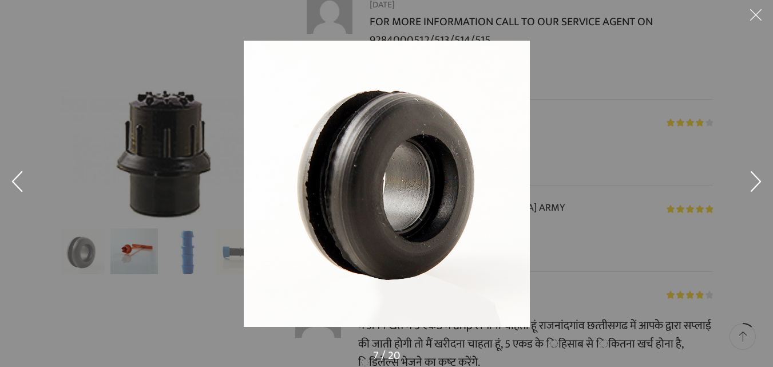
click at [760, 186] on button at bounding box center [756, 183] width 34 height 57
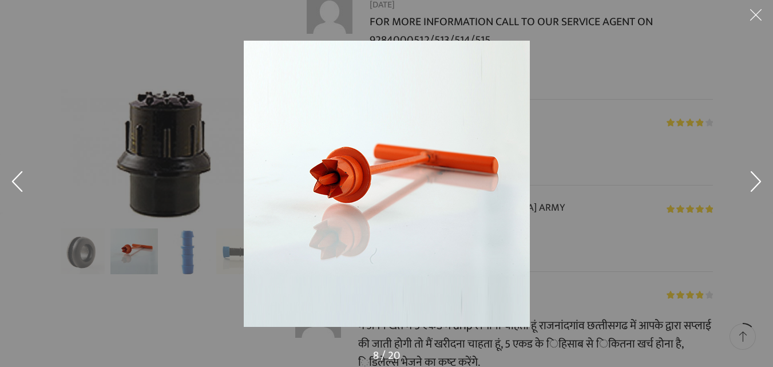
click at [760, 186] on button at bounding box center [756, 183] width 34 height 57
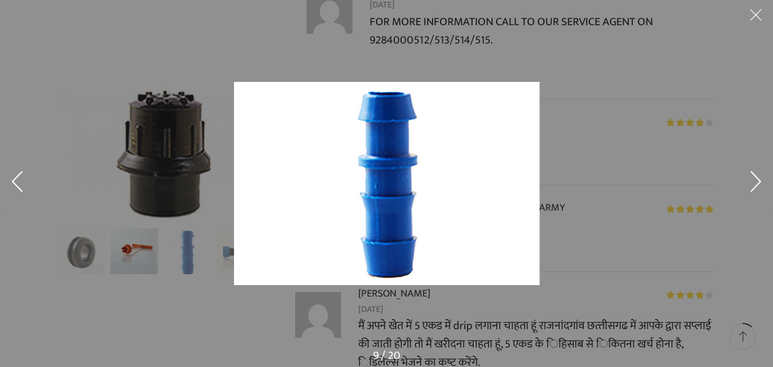
click at [760, 186] on button at bounding box center [756, 183] width 34 height 57
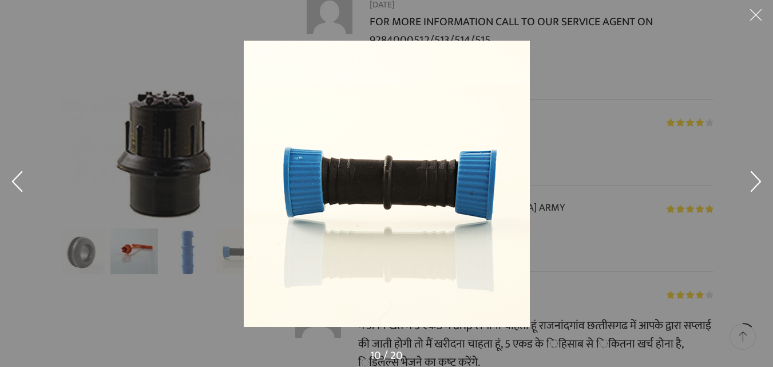
click at [760, 186] on button at bounding box center [756, 183] width 34 height 57
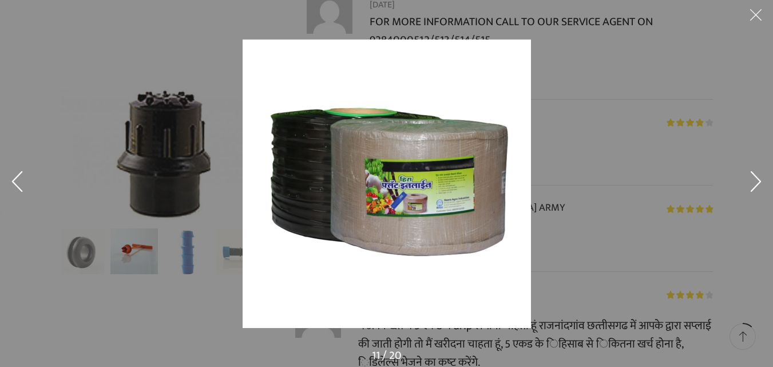
click at [760, 186] on button at bounding box center [756, 183] width 34 height 57
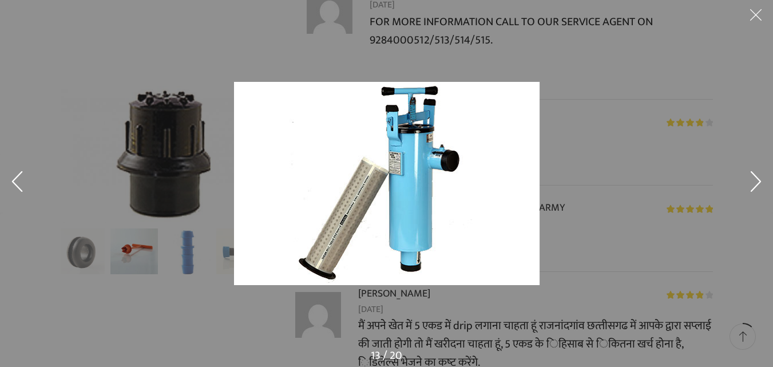
click at [760, 186] on button at bounding box center [756, 183] width 34 height 57
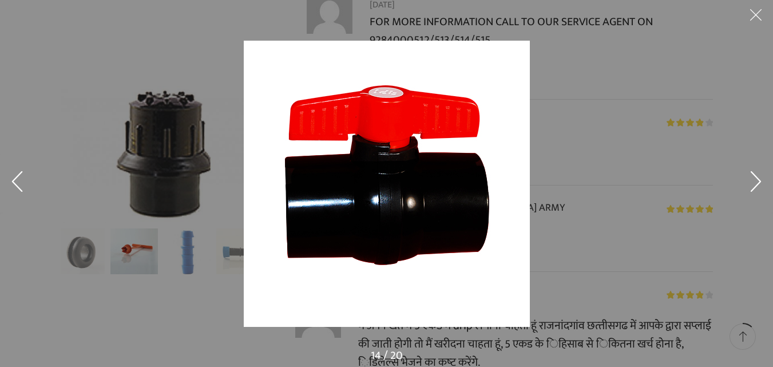
click at [760, 186] on button at bounding box center [756, 183] width 34 height 57
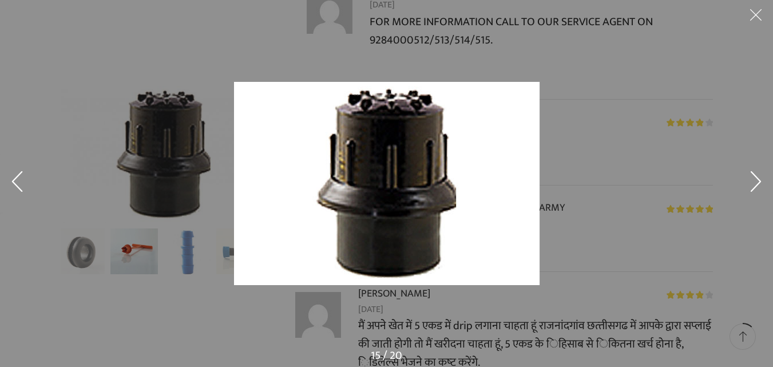
click at [760, 186] on button at bounding box center [756, 183] width 34 height 57
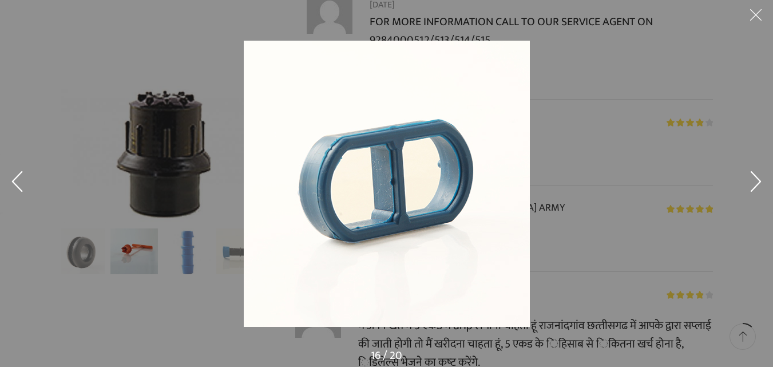
click at [760, 186] on button at bounding box center [756, 183] width 34 height 57
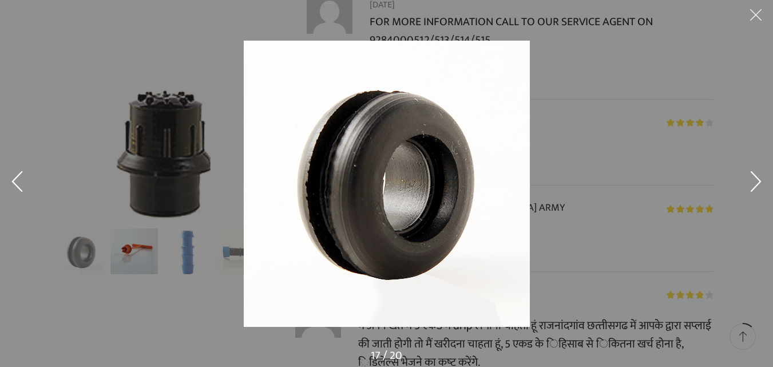
click at [752, 14] on button at bounding box center [756, 17] width 34 height 34
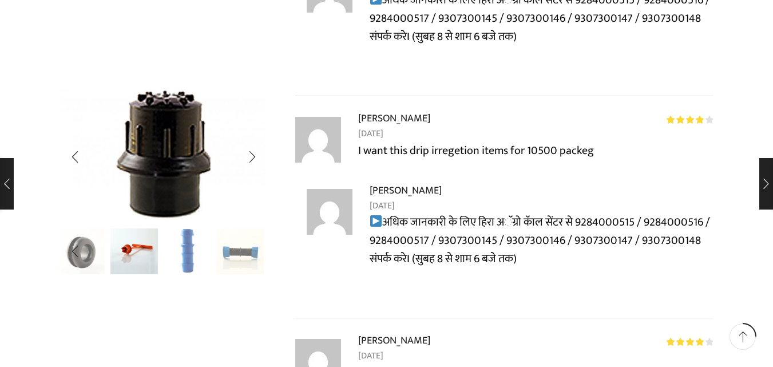
scroll to position [2862, 0]
